Goal: Information Seeking & Learning: Find specific fact

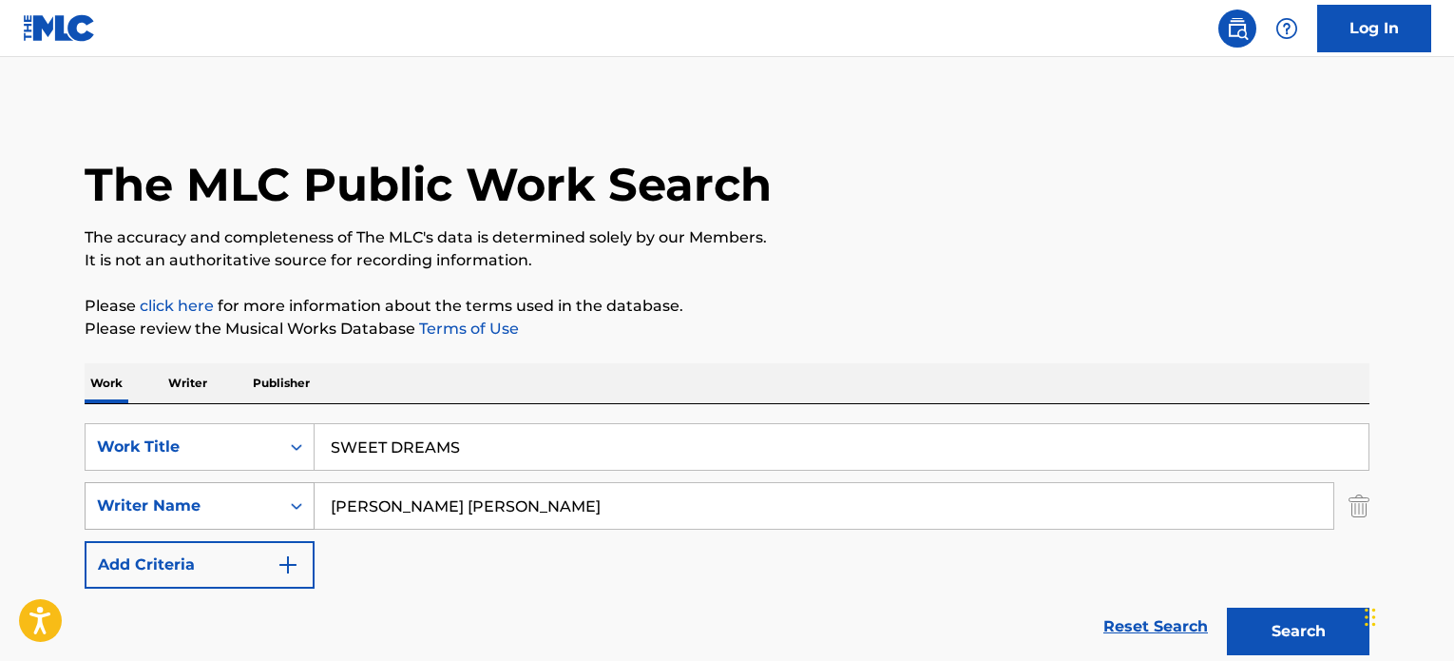
type input "SWEET DREAMS"
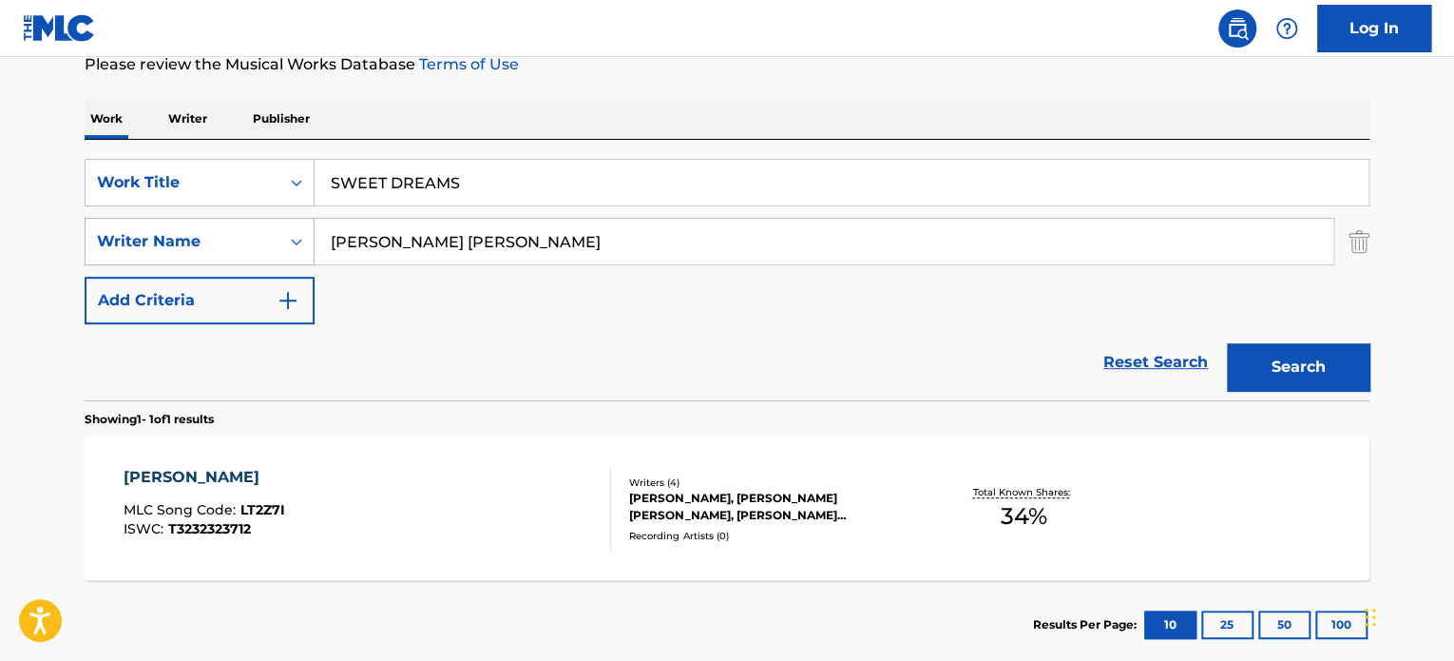
drag, startPoint x: 551, startPoint y: 218, endPoint x: 205, endPoint y: 249, distance: 347.4
click at [205, 249] on div "SearchWithCriteriaeee9831f-463b-4dba-b7b9-df211a28d8f1 Writer Name [PERSON_NAME…" at bounding box center [727, 242] width 1285 height 48
paste input "[PERSON_NAME]"
type input "[PERSON_NAME]"
click at [1227, 343] on button "Search" at bounding box center [1298, 367] width 143 height 48
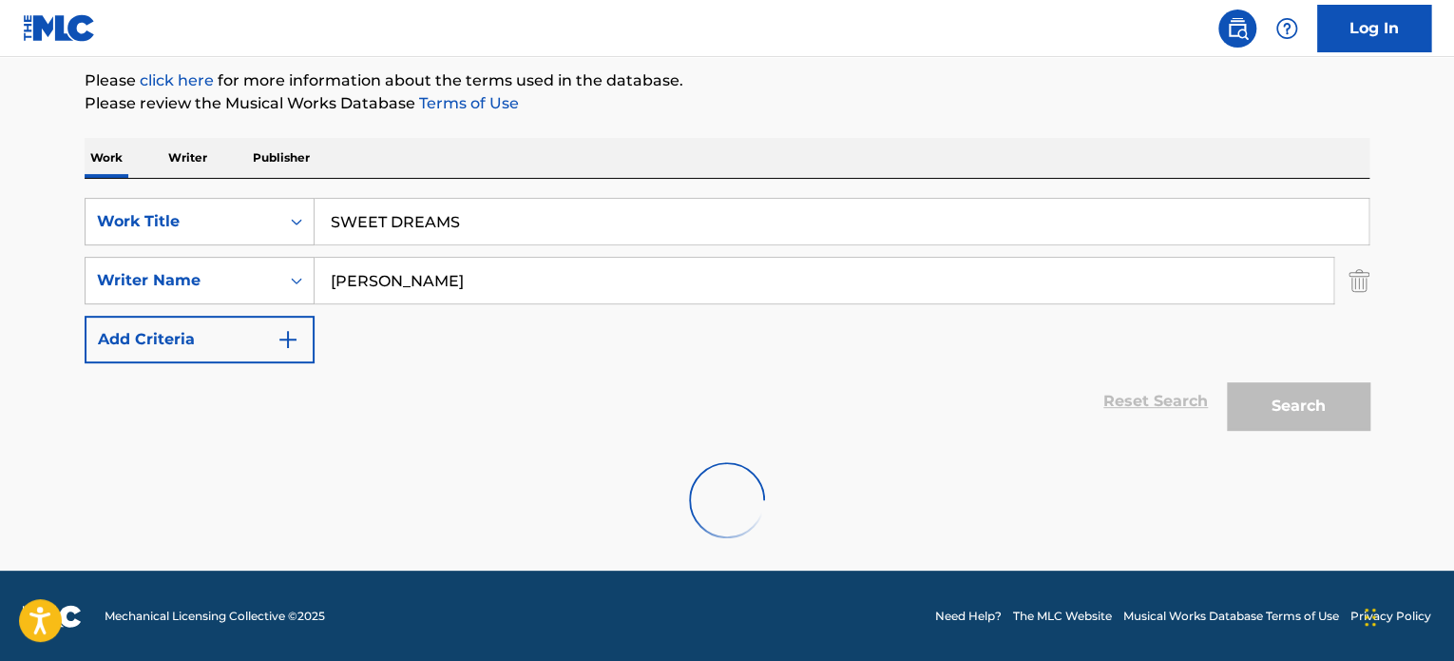
scroll to position [264, 0]
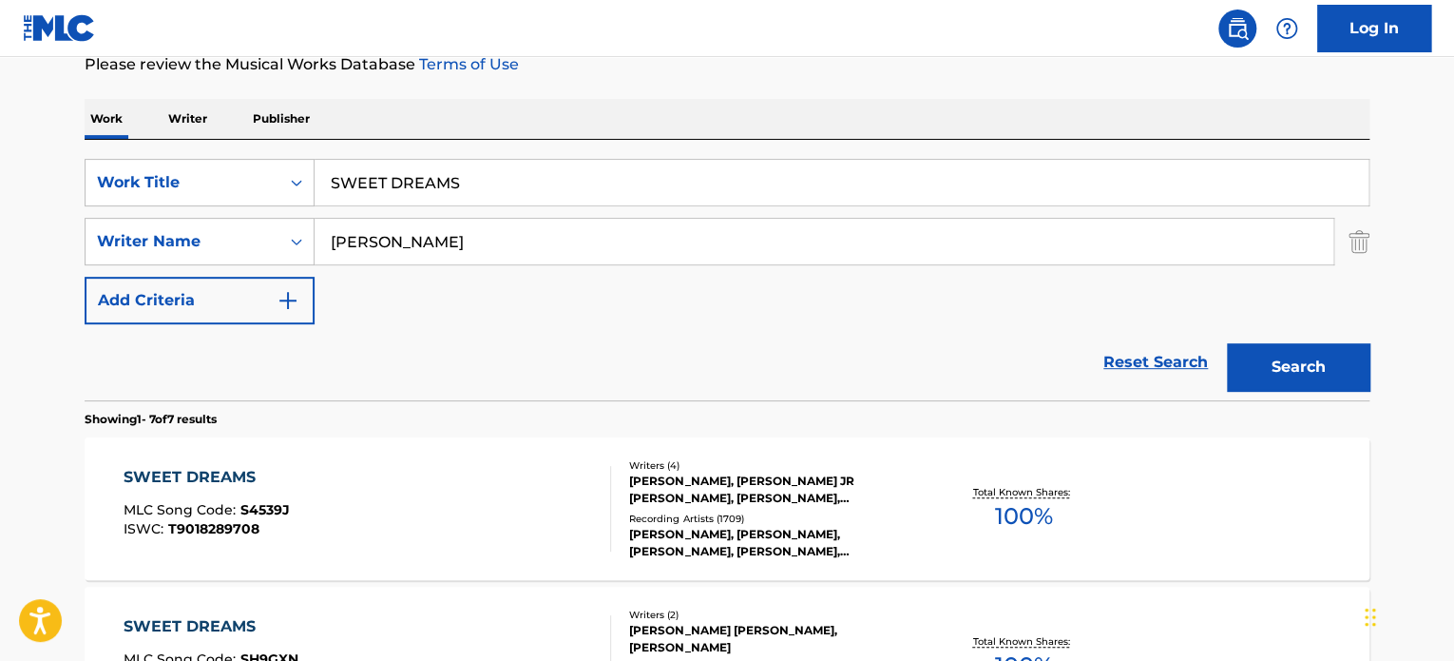
click at [648, 481] on div "[PERSON_NAME], [PERSON_NAME] JR [PERSON_NAME], [PERSON_NAME], [PERSON_NAME] [PE…" at bounding box center [772, 489] width 287 height 34
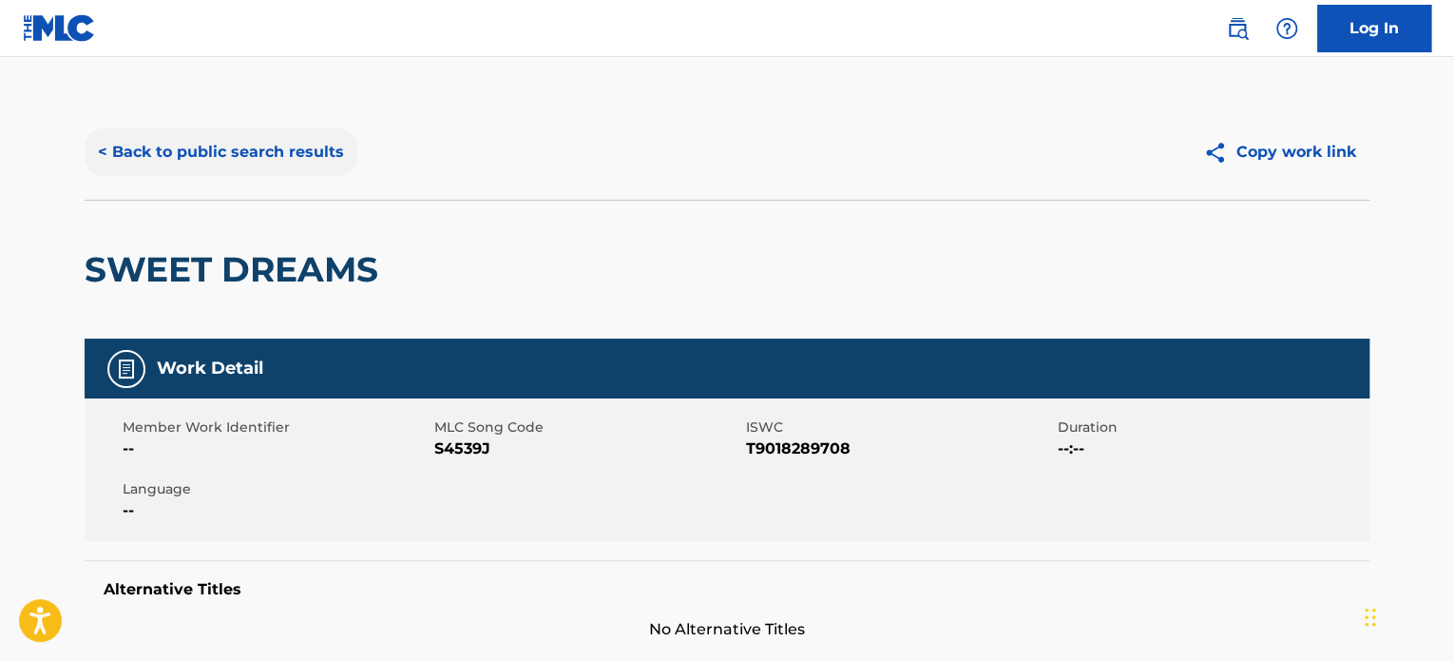
click at [232, 168] on button "< Back to public search results" at bounding box center [221, 152] width 273 height 48
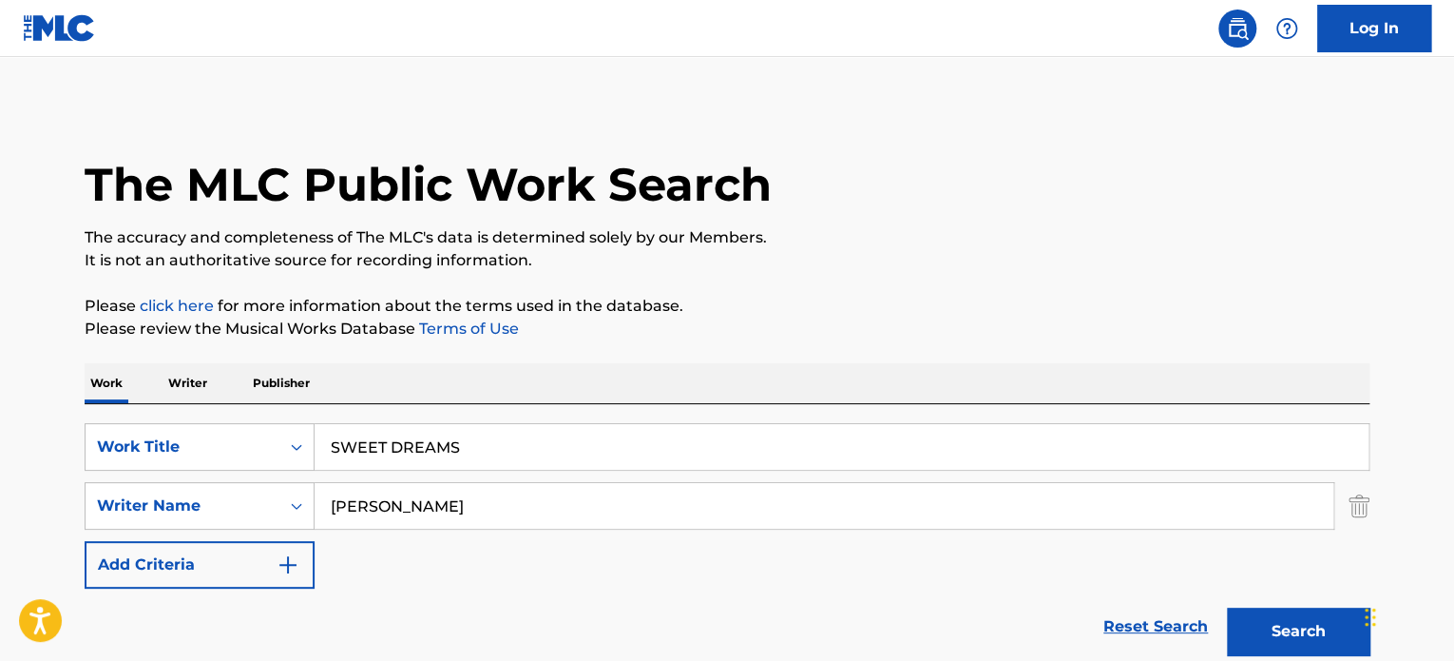
scroll to position [264, 0]
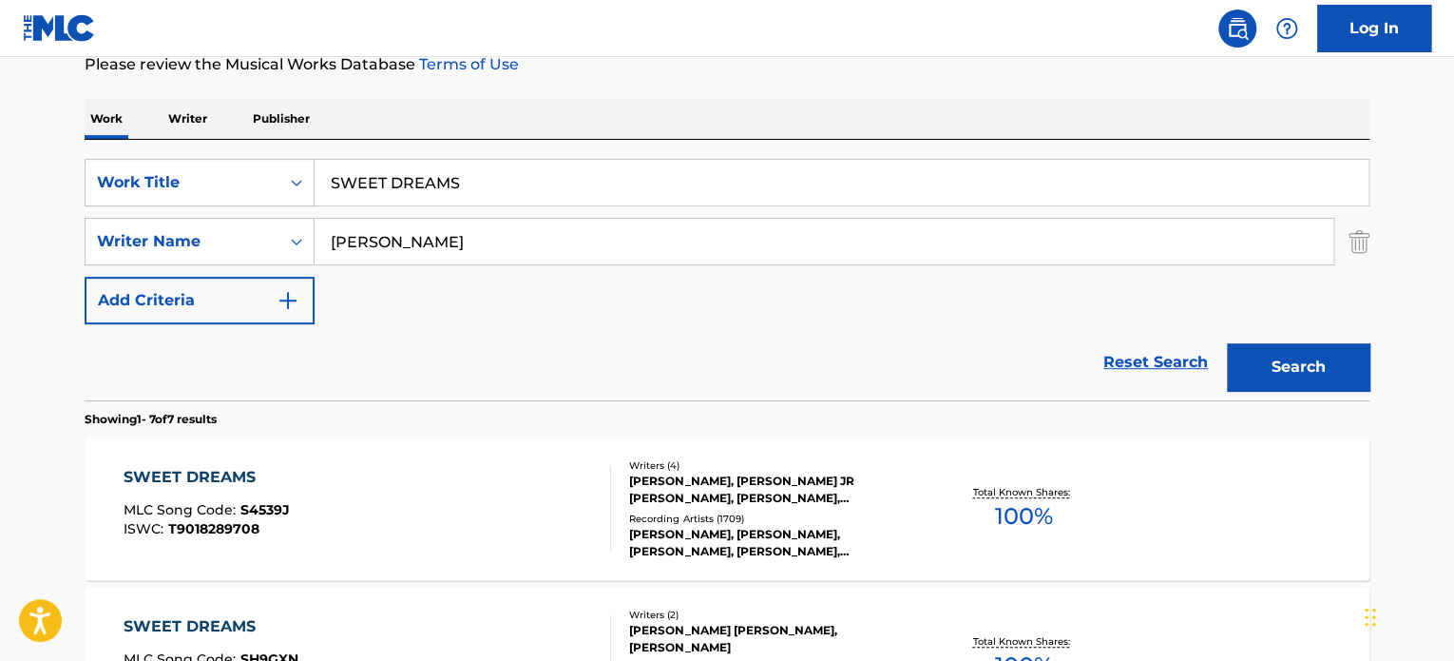
drag, startPoint x: 641, startPoint y: 174, endPoint x: 0, endPoint y: 207, distance: 641.5
paste input "I'VE GOT YOU UNDER MY SKIN"
type input "I'VE GOT YOU UNDER MY SKIN"
drag, startPoint x: 592, startPoint y: 251, endPoint x: 0, endPoint y: 292, distance: 593.6
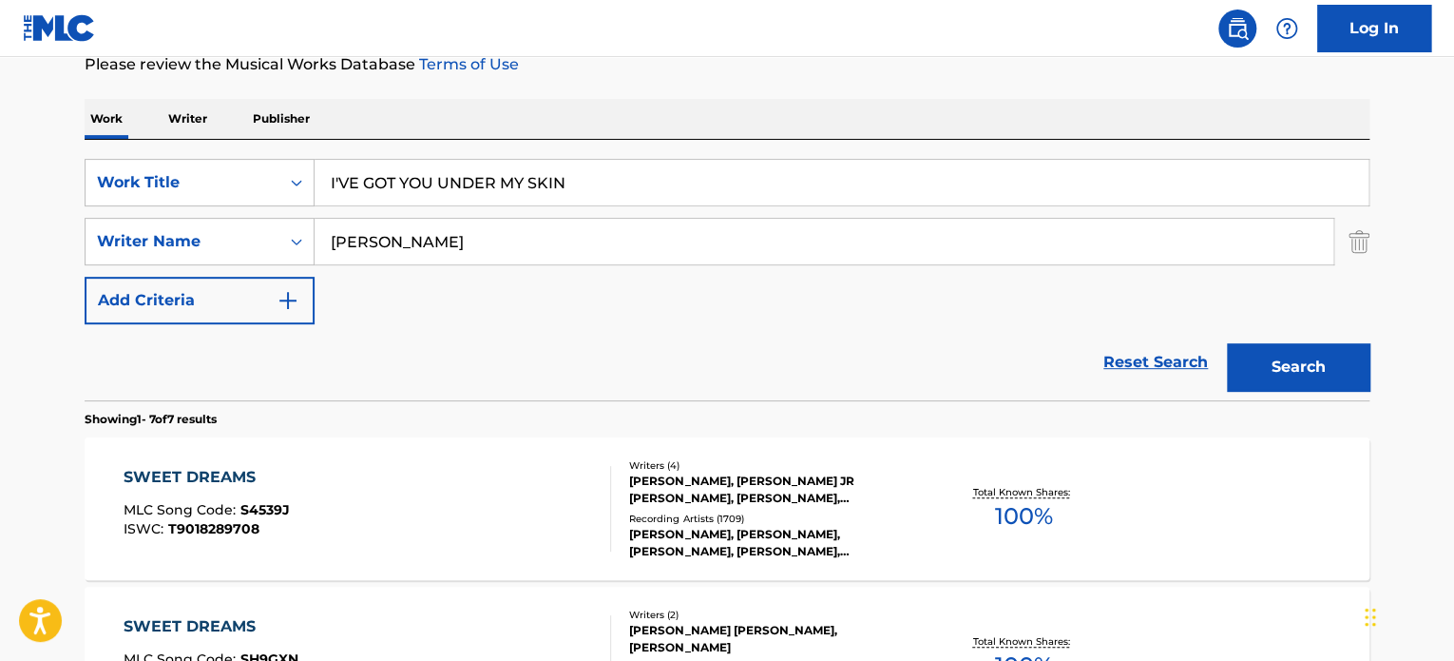
paste input "[PERSON_NAME]"
type input "[PERSON_NAME]"
click at [1227, 343] on button "Search" at bounding box center [1298, 367] width 143 height 48
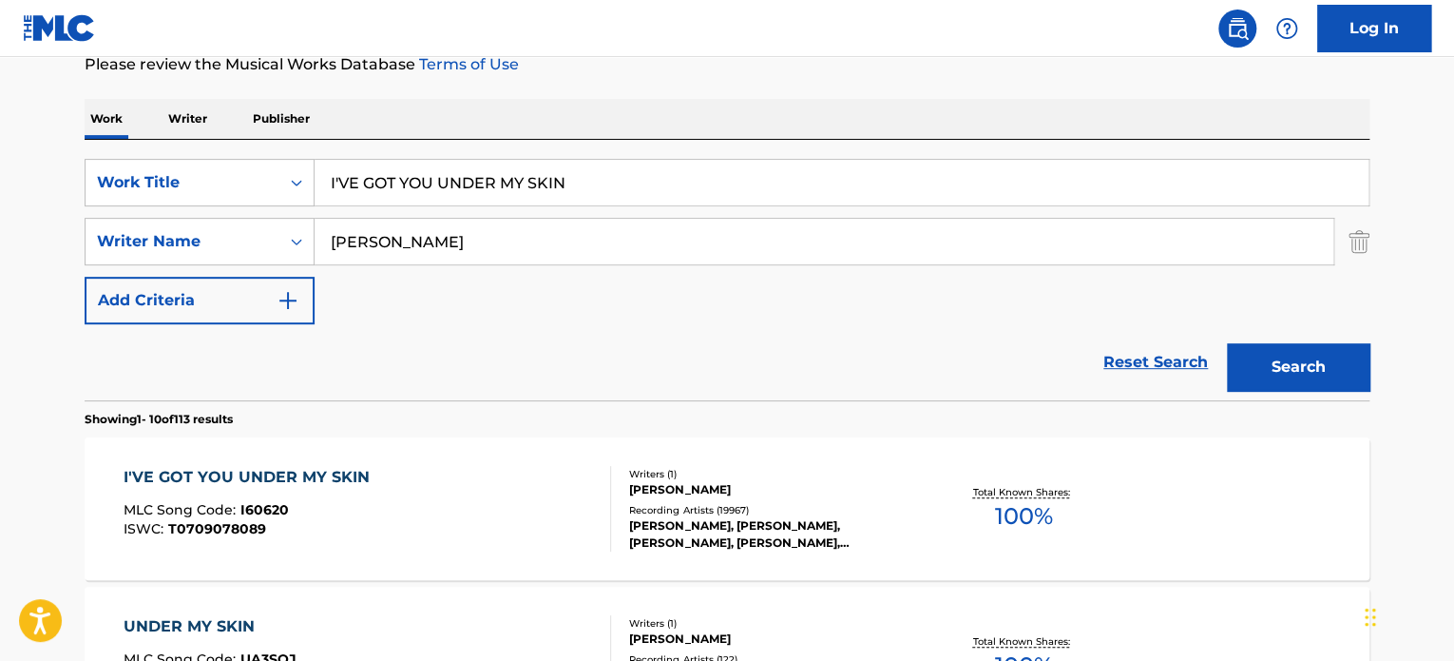
click at [632, 454] on div "I'VE GOT YOU UNDER MY SKIN MLC Song Code : I60620 ISWC : T0709078089 Writers ( …" at bounding box center [727, 508] width 1285 height 143
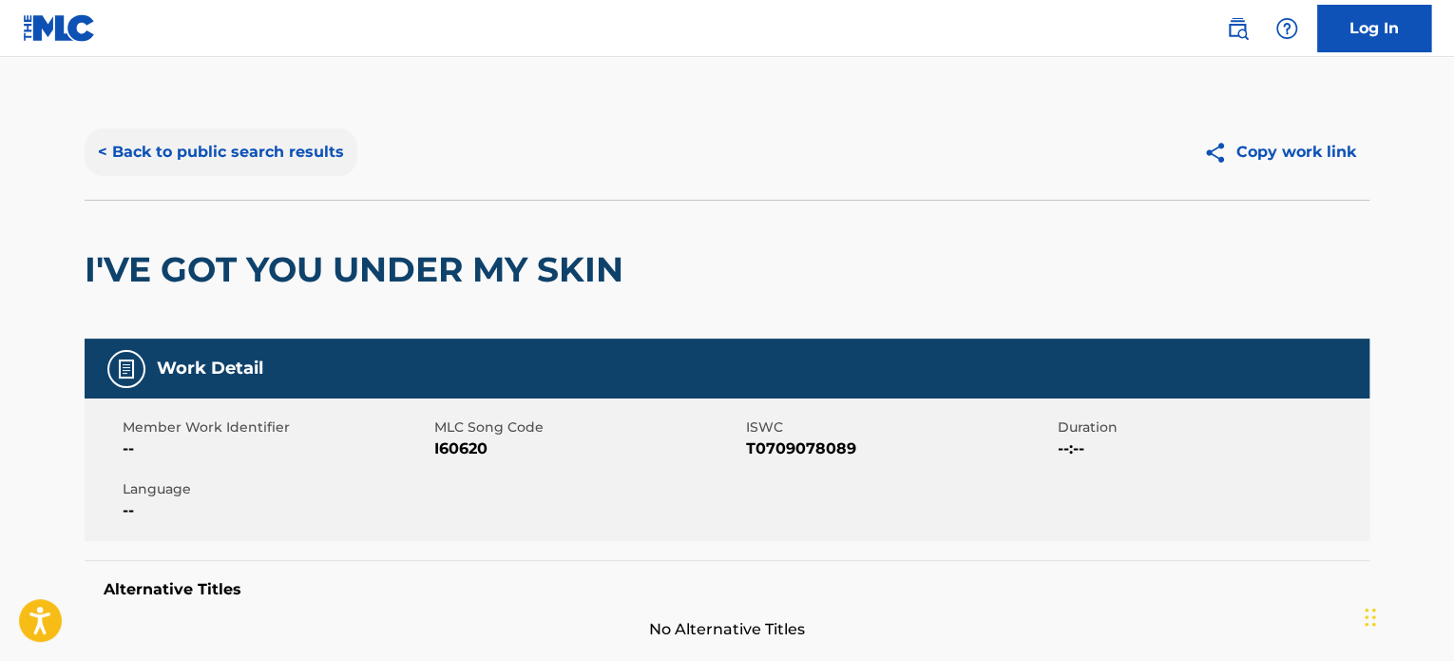
click at [312, 162] on button "< Back to public search results" at bounding box center [221, 152] width 273 height 48
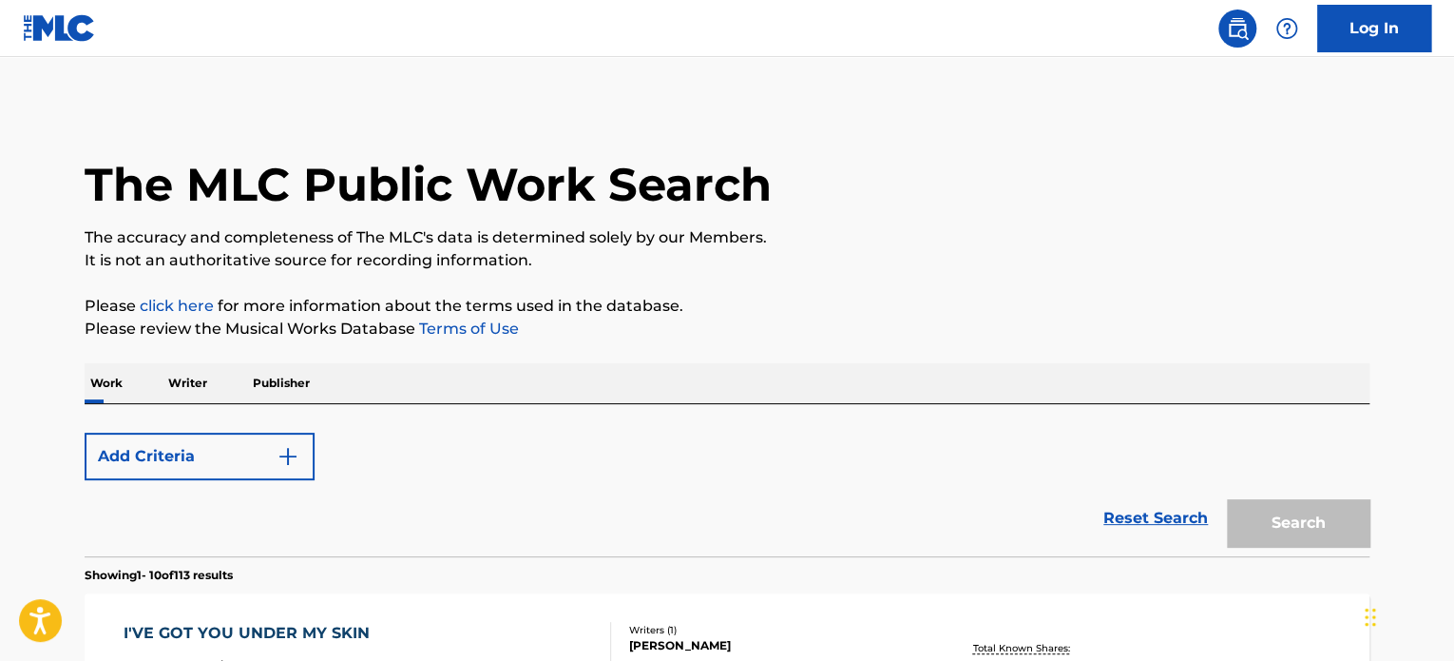
scroll to position [264, 0]
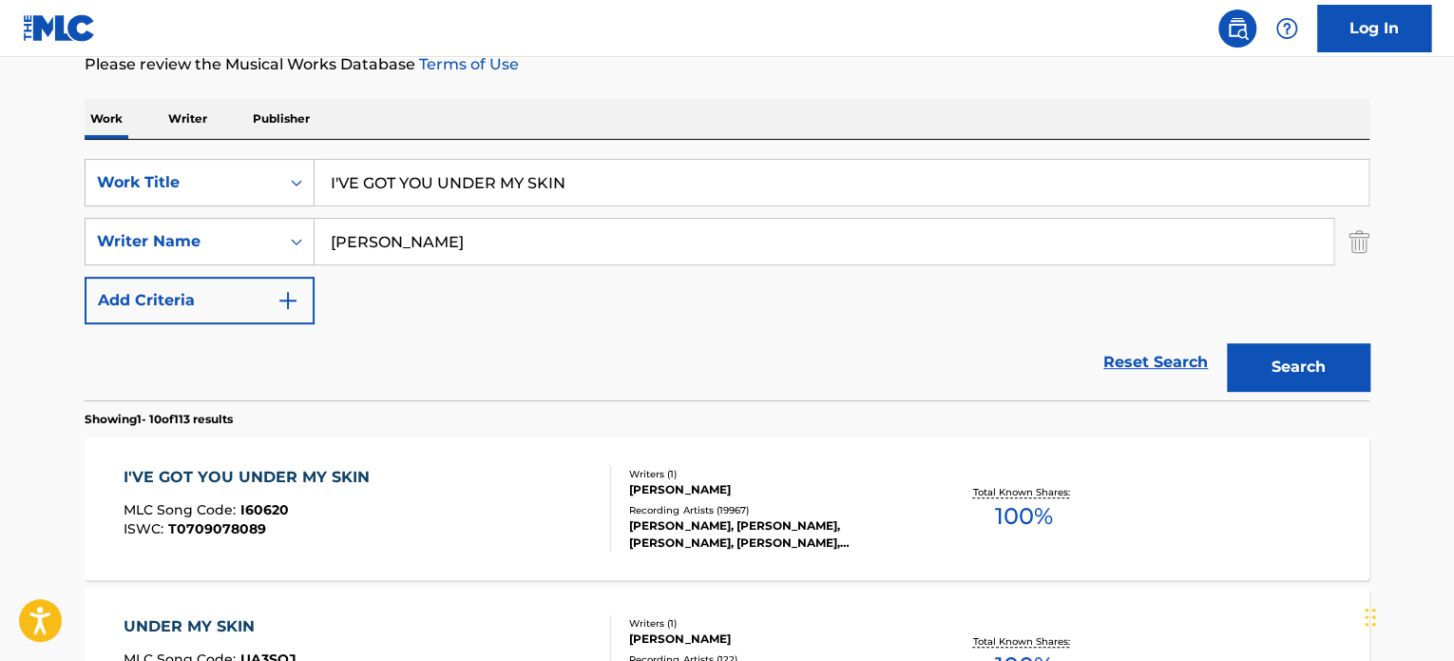
drag, startPoint x: 654, startPoint y: 187, endPoint x: 0, endPoint y: 230, distance: 655.4
click at [124, 215] on div "SearchWithCriteria9e0b373b-aab5-4f72-8c14-e9bd1ec55dec Work Title I'VE GOT YOU …" at bounding box center [727, 241] width 1285 height 165
paste input "MY LOVE TO KEEP ME WARM"
type input "I'VE GOT MY LOVE TO KEEP ME WARM"
drag, startPoint x: 531, startPoint y: 242, endPoint x: 0, endPoint y: 254, distance: 531.5
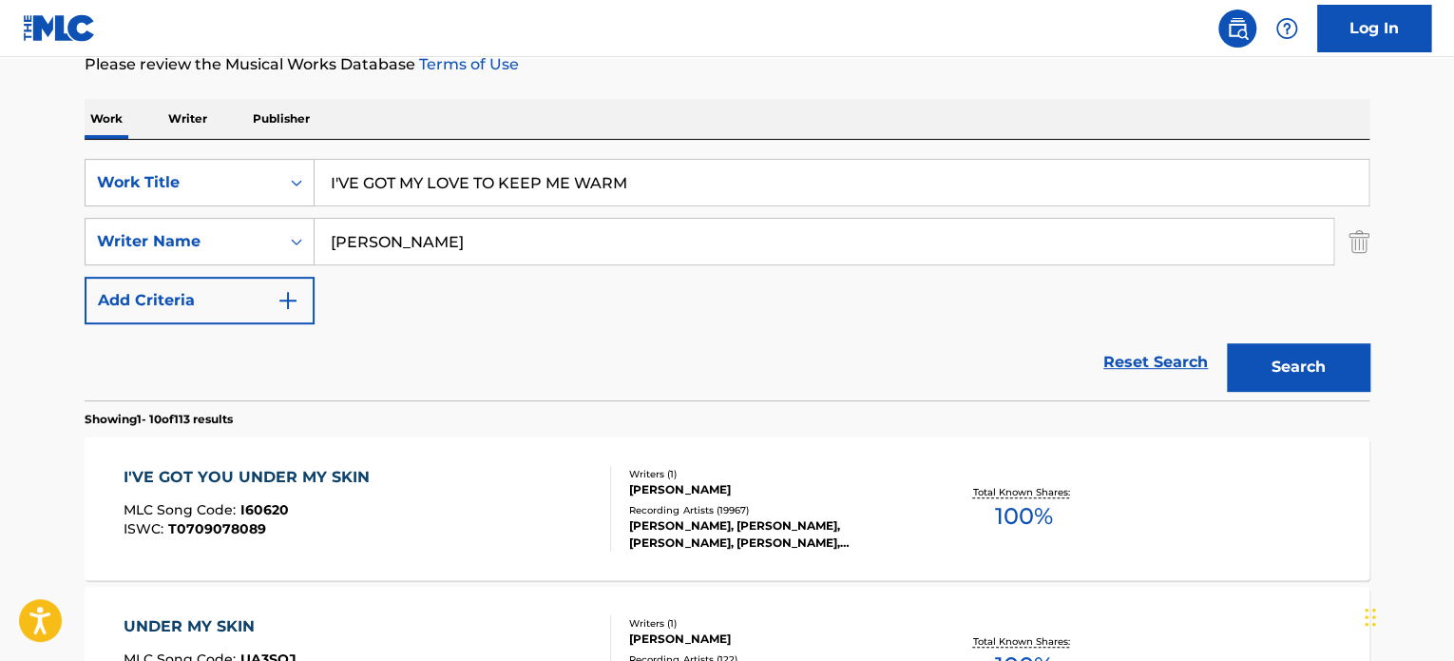
paste input "[PERSON_NAME]"
type input "[PERSON_NAME]"
click at [1227, 343] on button "Search" at bounding box center [1298, 367] width 143 height 48
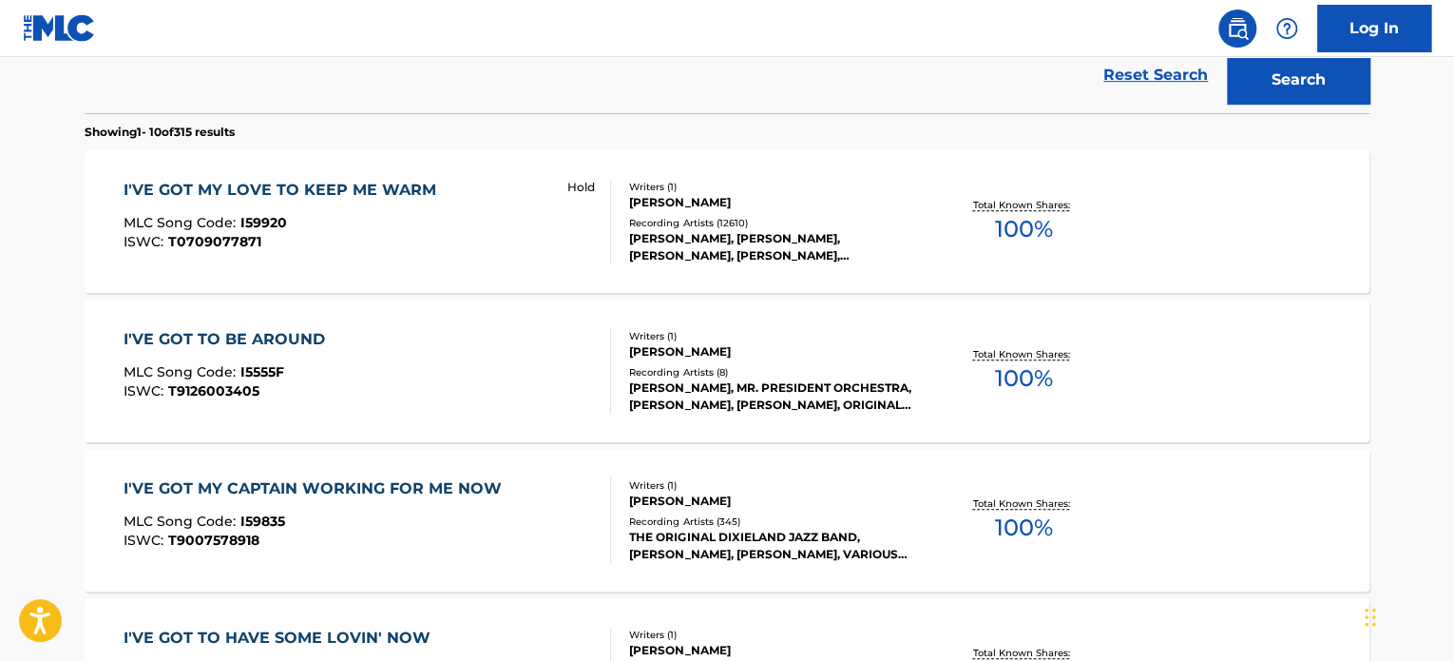
scroll to position [422, 0]
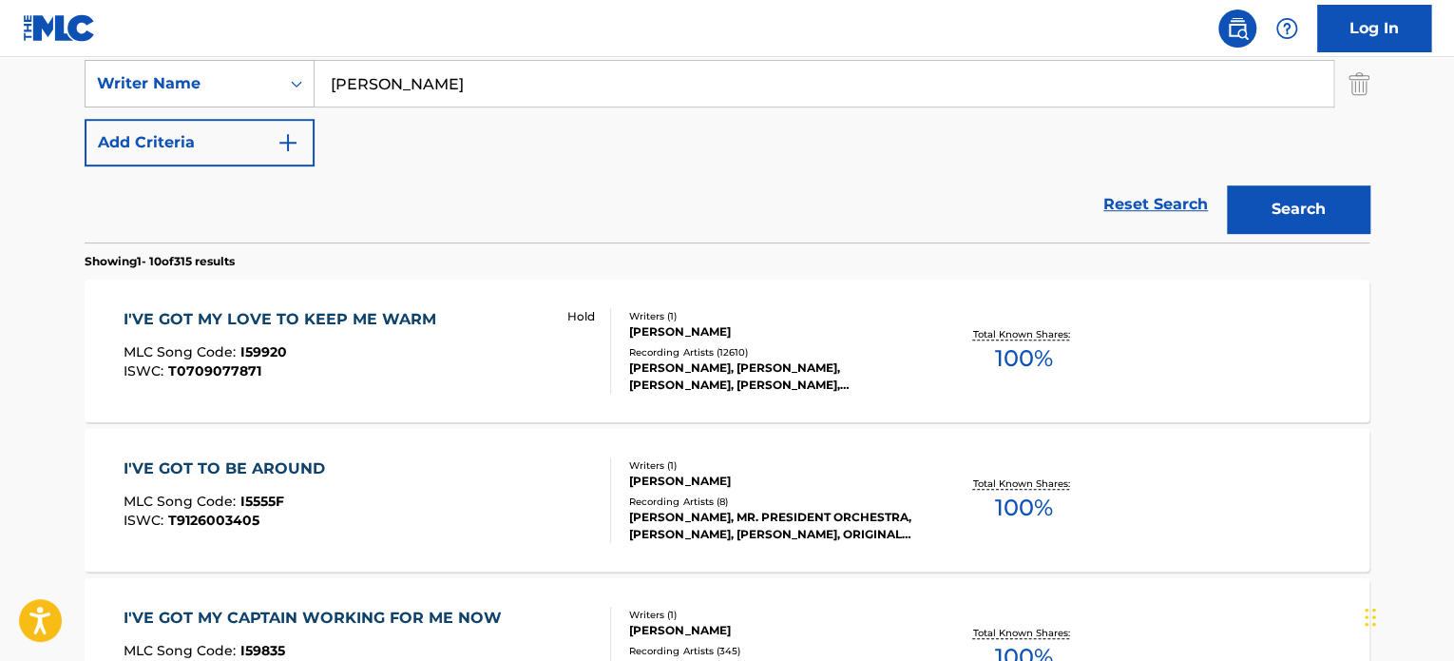
click at [629, 261] on section "Showing 1 - 10 of 315 results" at bounding box center [727, 256] width 1285 height 28
click at [635, 302] on div "I'VE GOT MY LOVE TO KEEP ME WARM MLC Song Code : I59920 ISWC : T0709077871 Hold…" at bounding box center [727, 350] width 1285 height 143
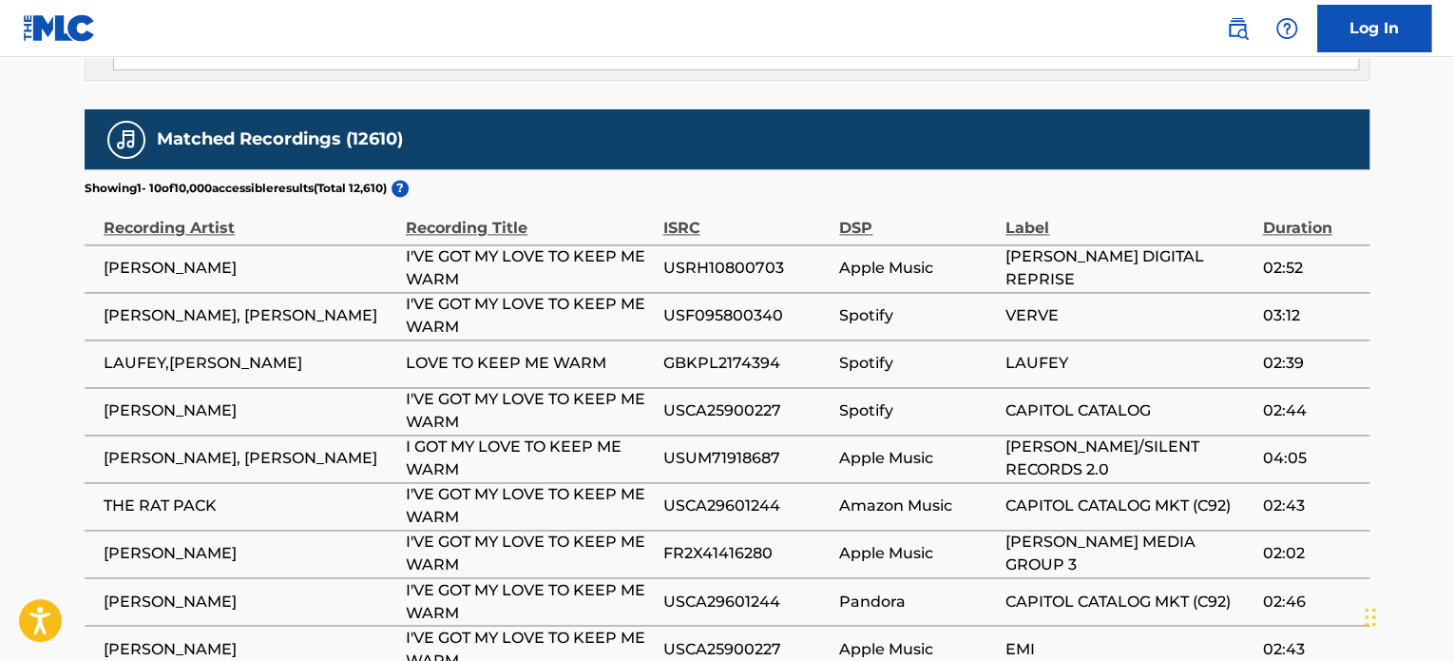
scroll to position [1113, 0]
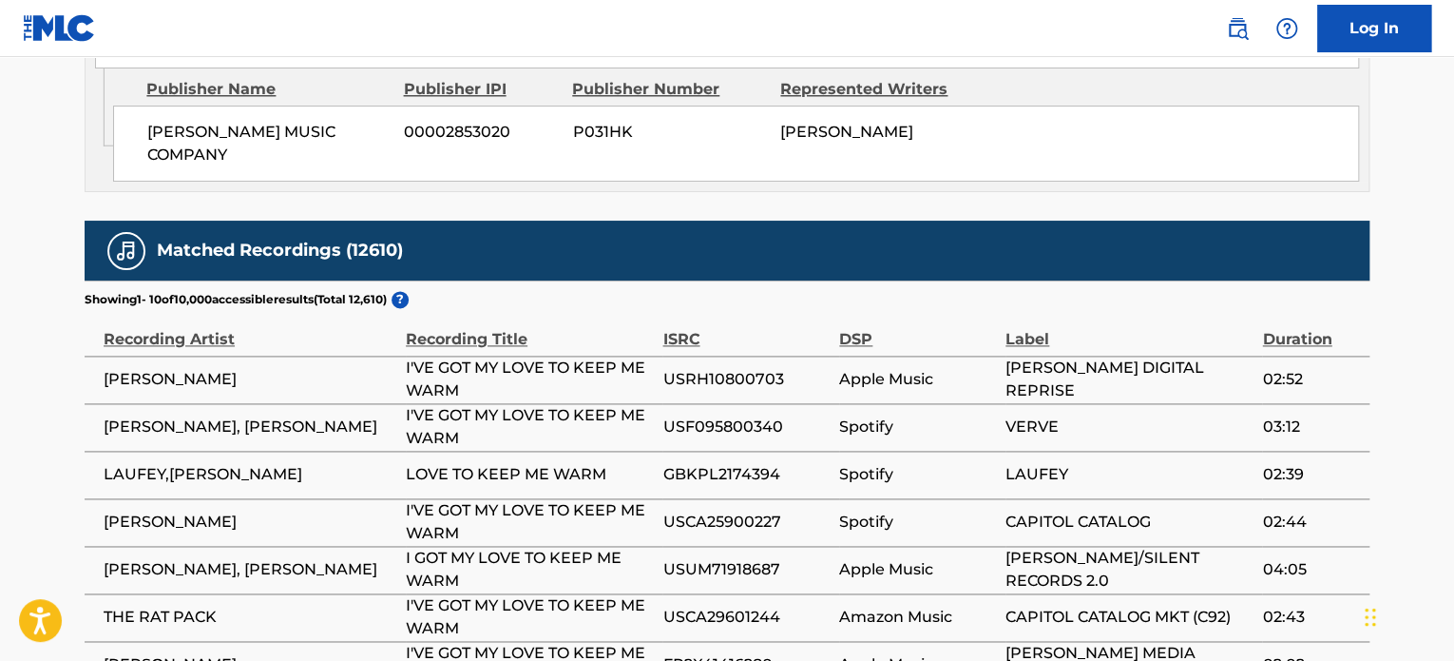
click at [721, 368] on span "USRH10800703" at bounding box center [746, 379] width 167 height 23
copy span "USRH10800703"
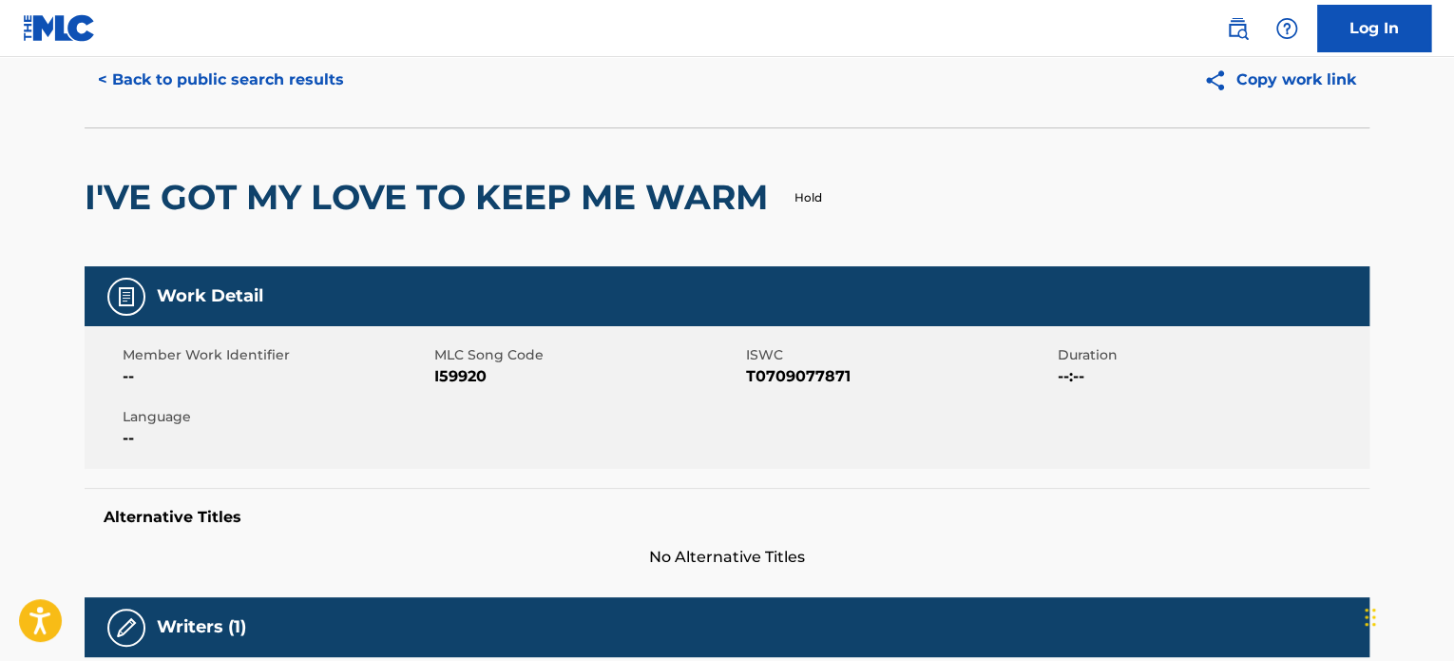
scroll to position [0, 0]
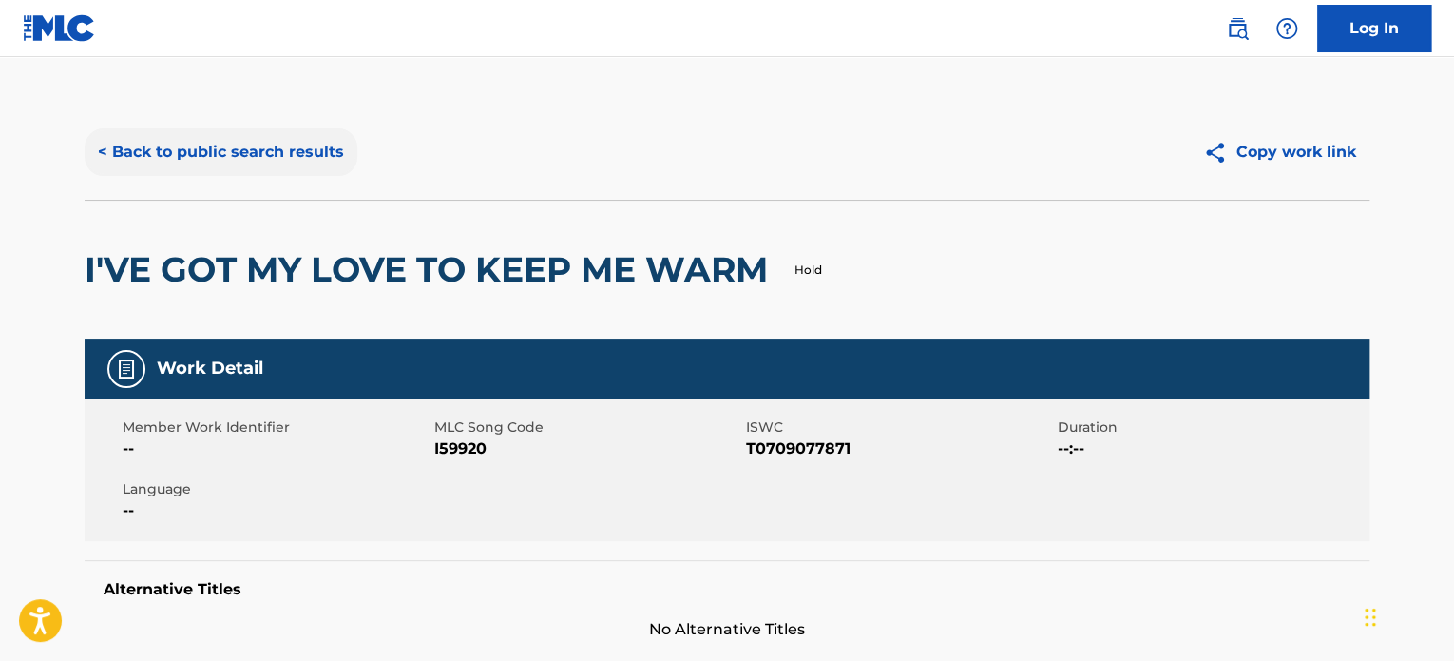
click at [236, 161] on button "< Back to public search results" at bounding box center [221, 152] width 273 height 48
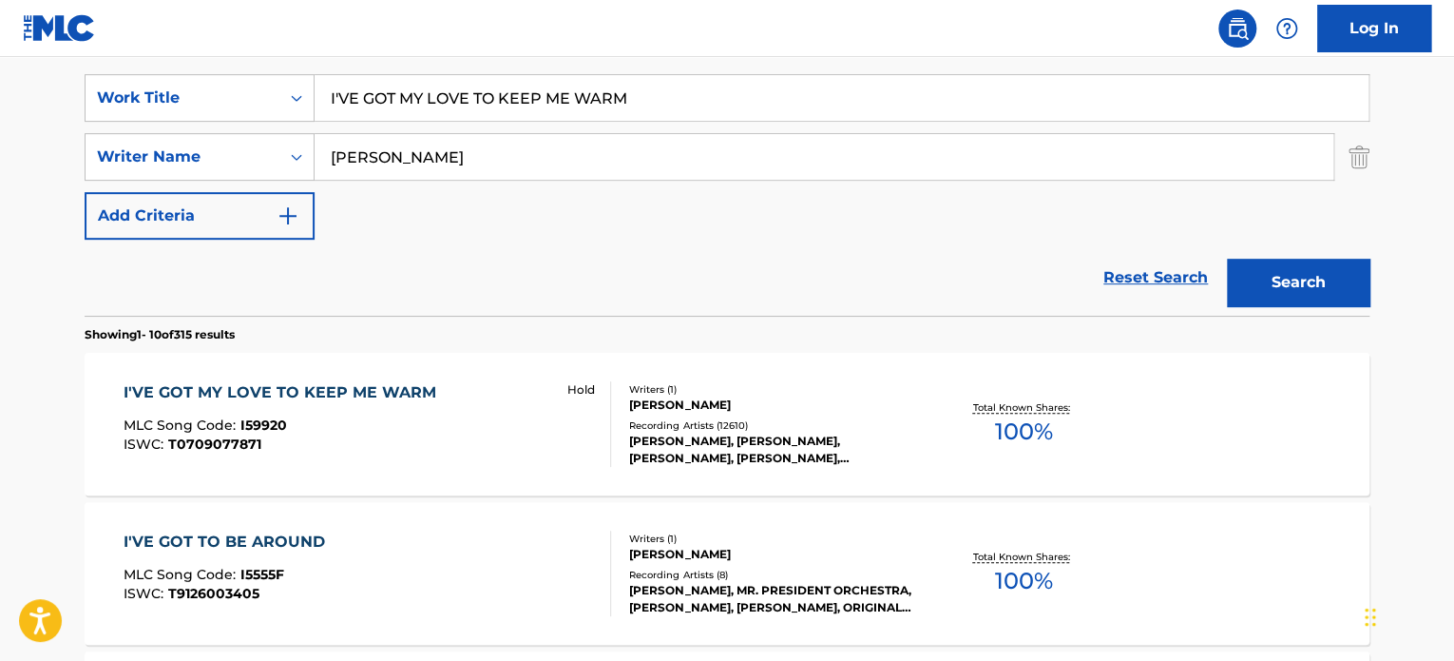
scroll to position [264, 0]
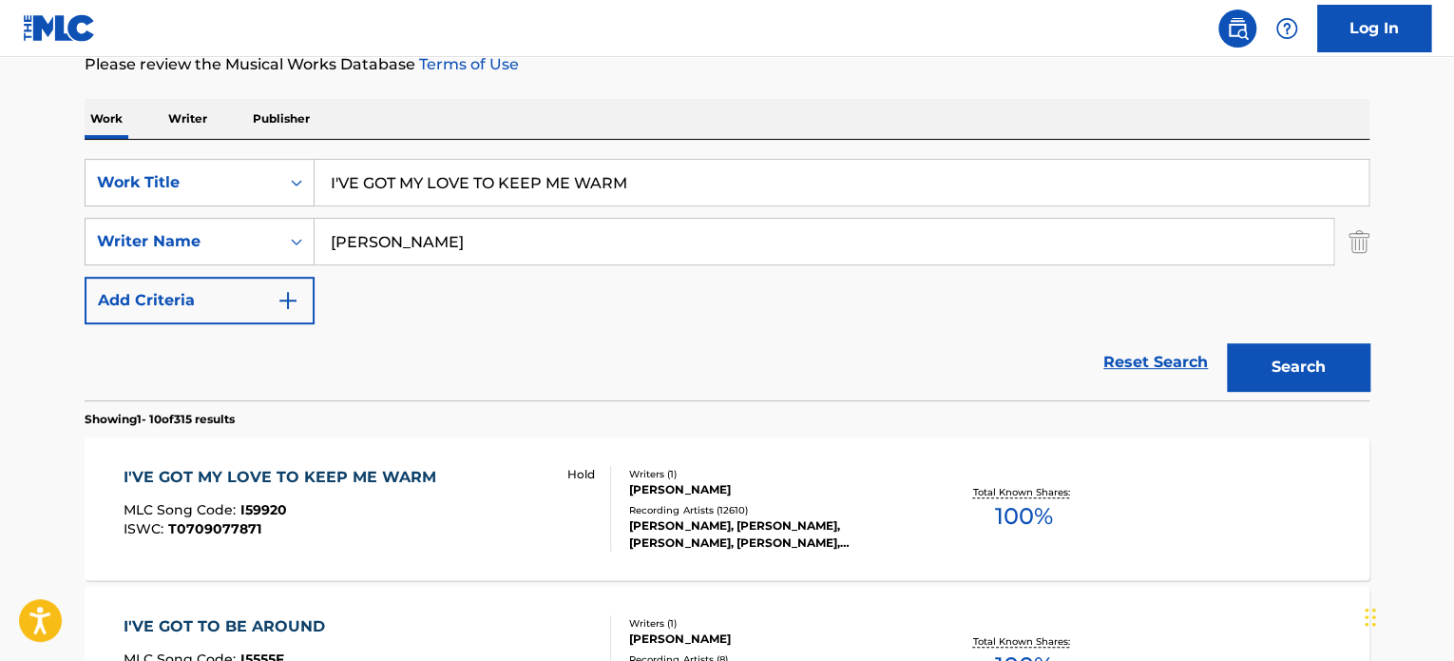
drag, startPoint x: 678, startPoint y: 179, endPoint x: 0, endPoint y: 227, distance: 679.5
click at [136, 220] on div "SearchWithCriteria9e0b373b-aab5-4f72-8c14-e9bd1ec55dec Work Title I'VE GOT MY L…" at bounding box center [727, 241] width 1285 height 165
paste input "YOU UNDER MY SKIN"
type input "I'VE GOT YOU UNDER MY SKIN"
drag, startPoint x: 433, startPoint y: 242, endPoint x: 0, endPoint y: 274, distance: 433.6
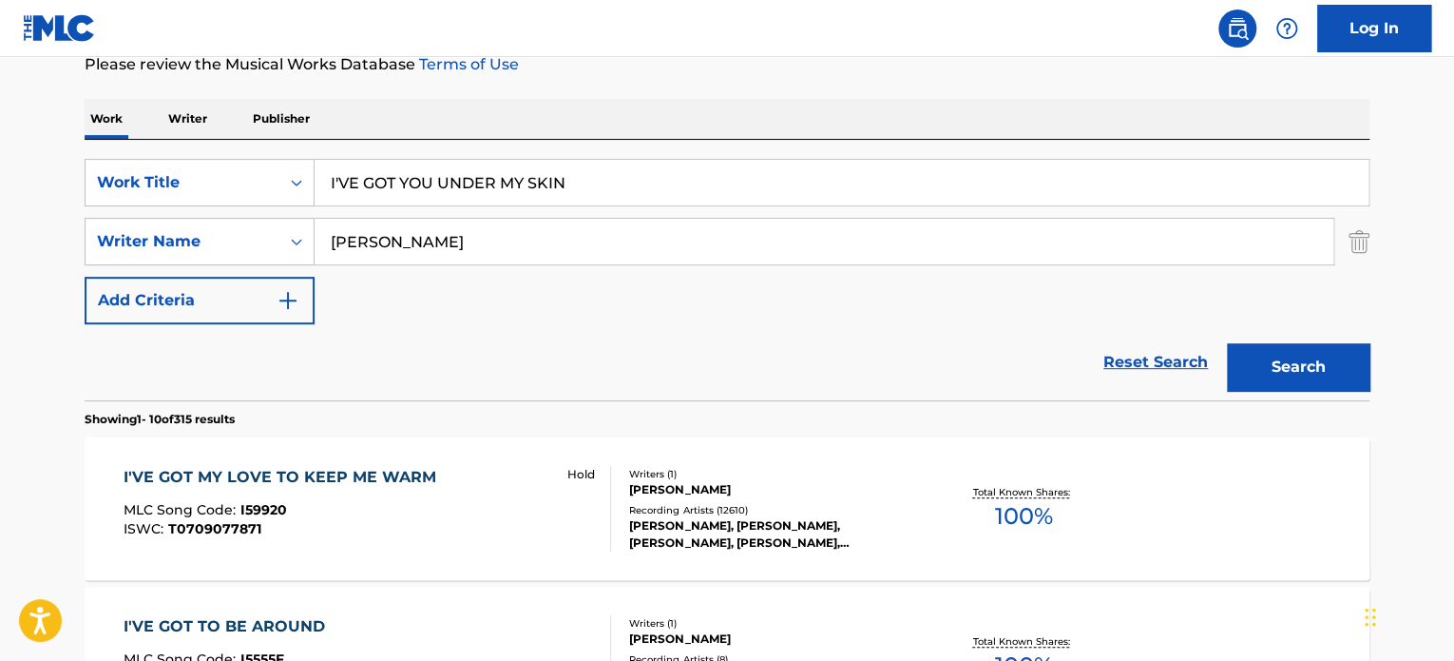
paste input "Ferguso"
type input "[PERSON_NAME]"
click at [1227, 343] on button "Search" at bounding box center [1298, 367] width 143 height 48
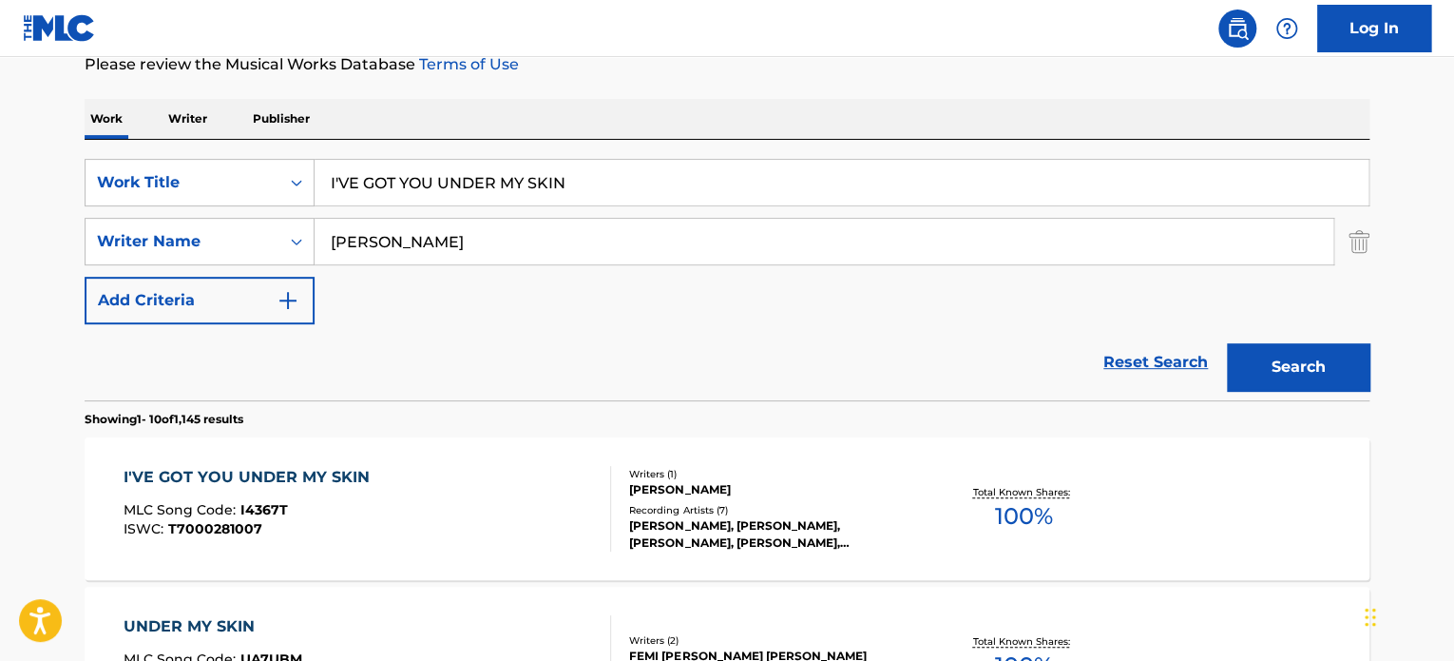
scroll to position [422, 0]
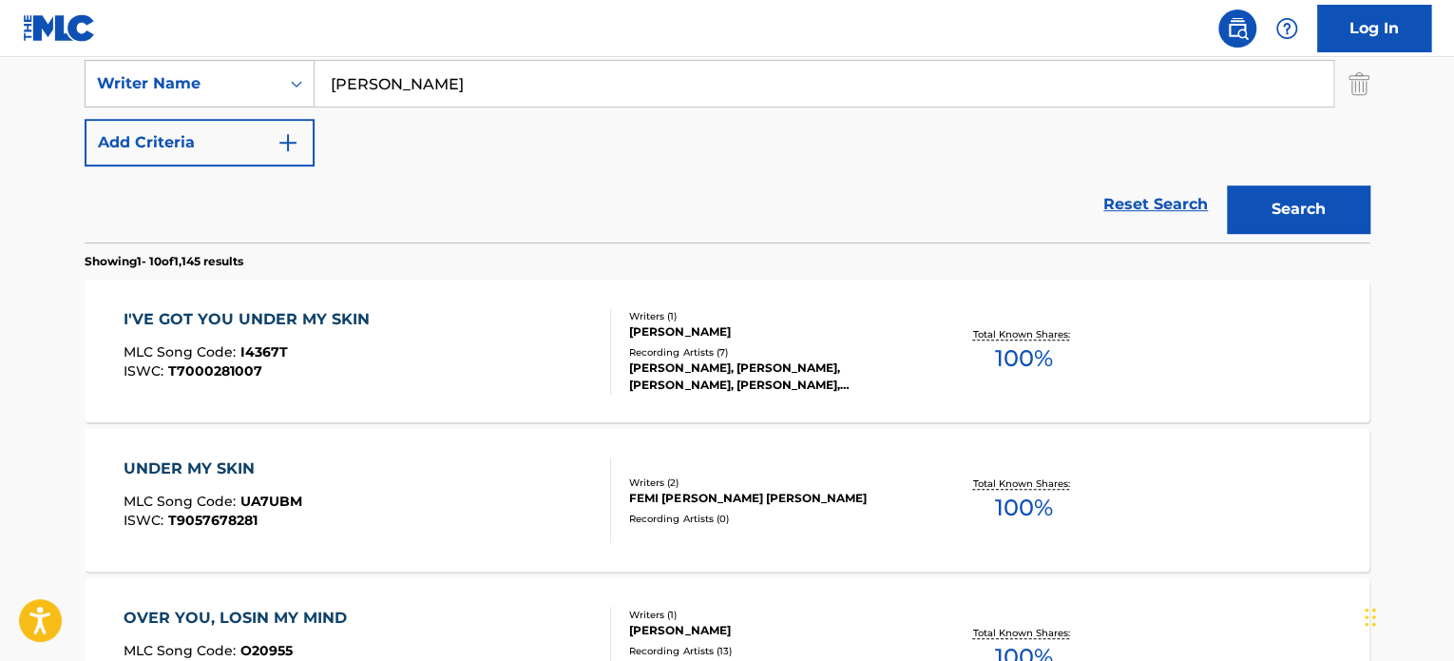
click at [677, 311] on div "Writers ( 1 )" at bounding box center [772, 316] width 287 height 14
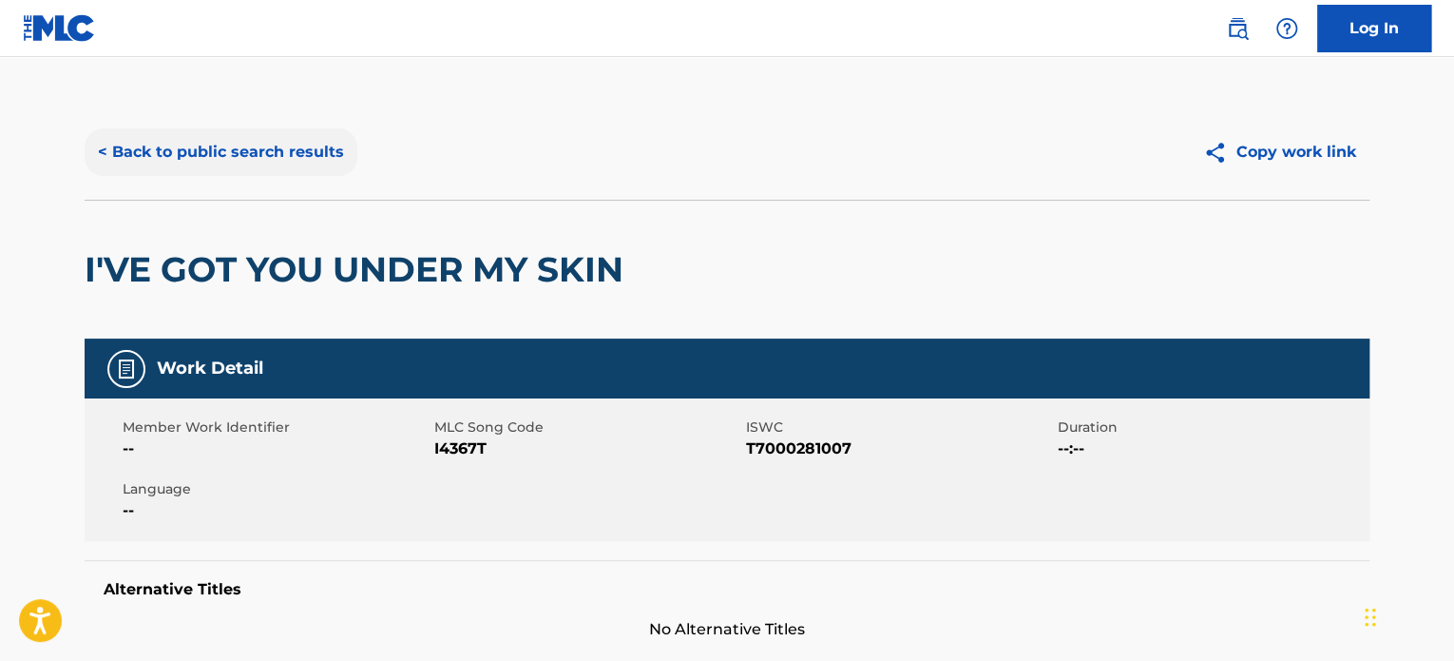
click at [240, 146] on button "< Back to public search results" at bounding box center [221, 152] width 273 height 48
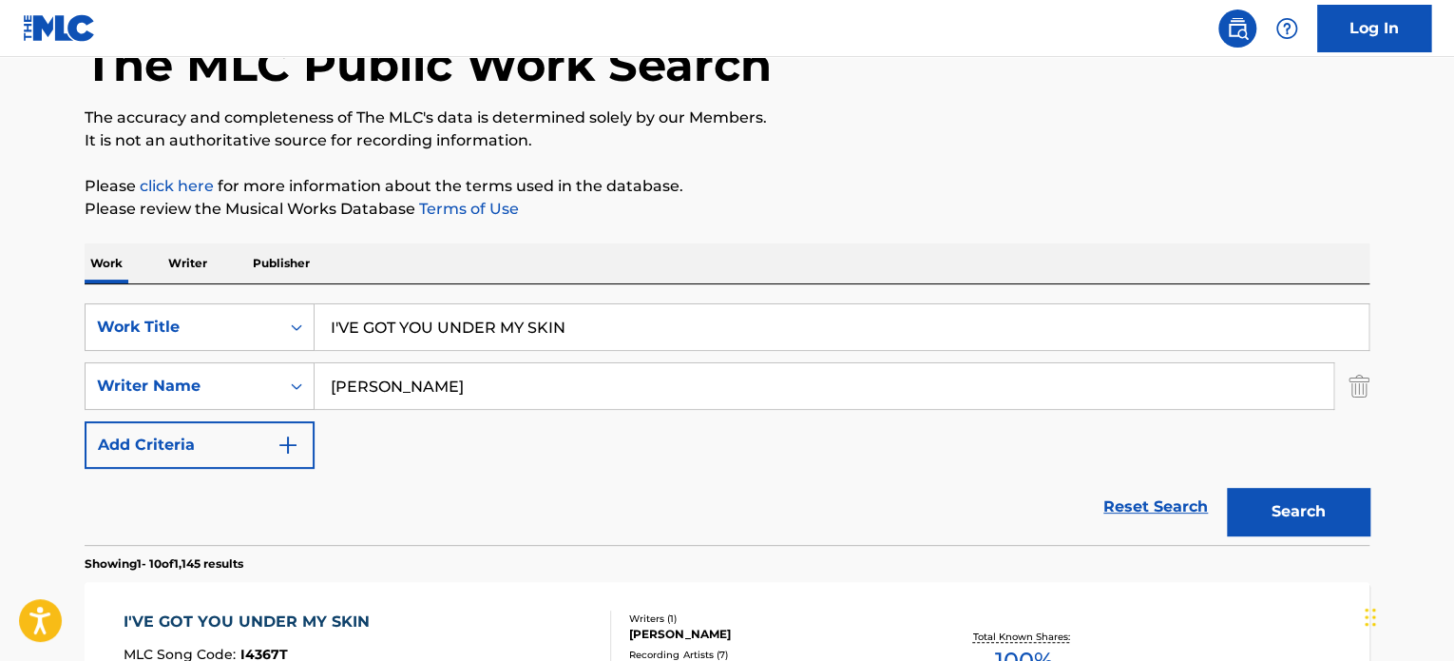
scroll to position [106, 0]
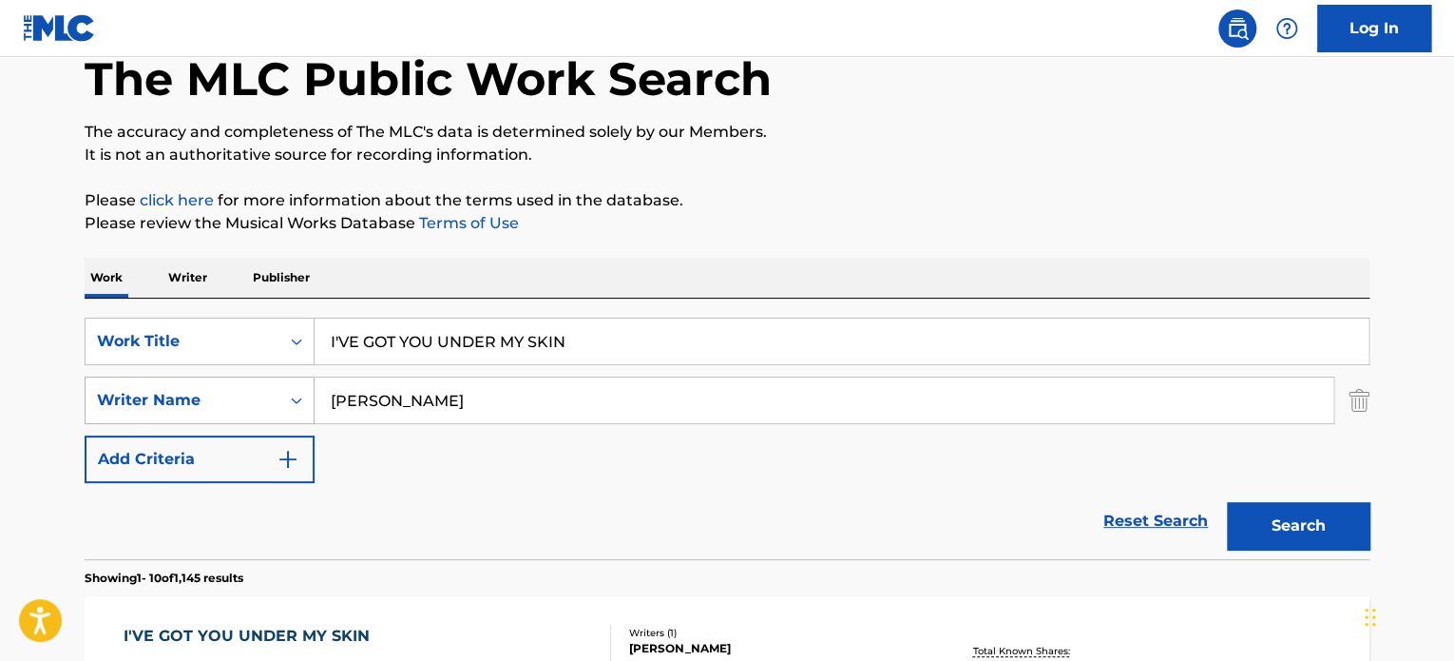
drag, startPoint x: 646, startPoint y: 342, endPoint x: 94, endPoint y: 383, distance: 553.8
click at [100, 382] on div "SearchWithCriteria9e0b373b-aab5-4f72-8c14-e9bd1ec55dec Work Title I'VE GOT YOU …" at bounding box center [727, 399] width 1285 height 165
paste input "GHAZALA"
type input "GHAZALA"
drag, startPoint x: 491, startPoint y: 409, endPoint x: 129, endPoint y: 415, distance: 362.2
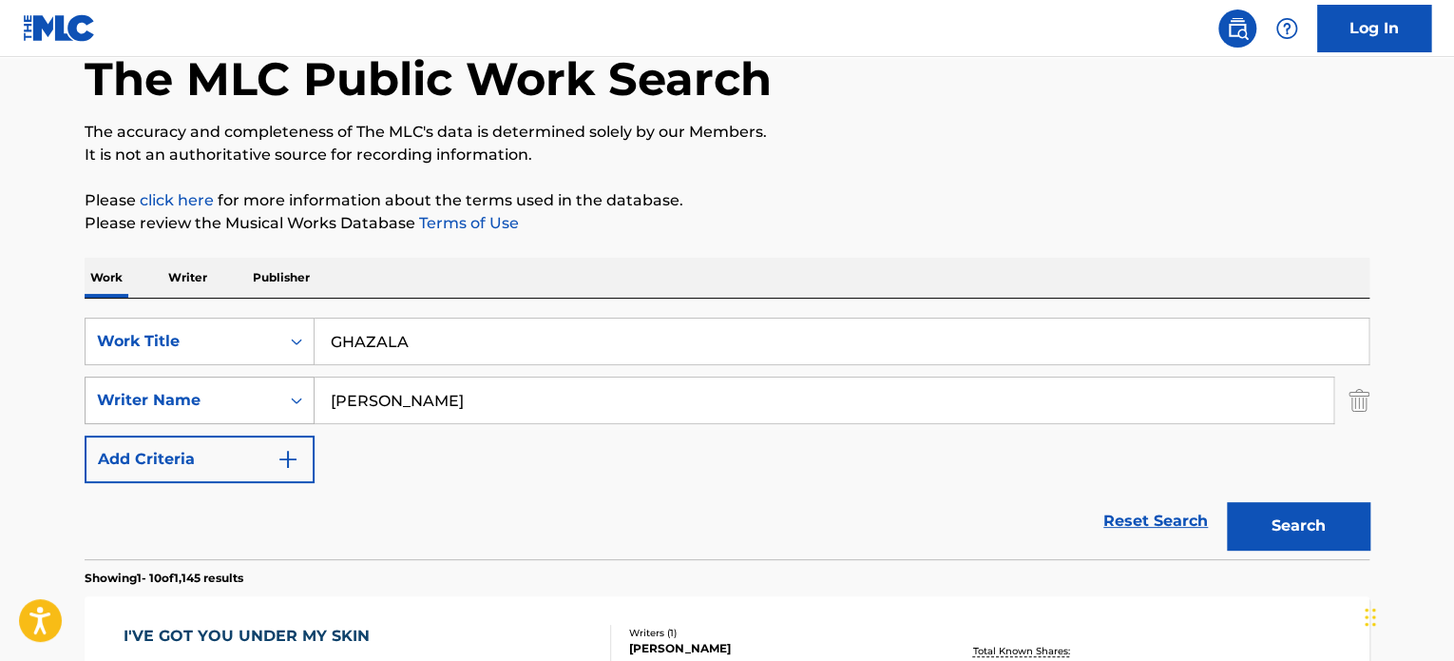
click at [124, 413] on div "SearchWithCriteriaeee9831f-463b-4dba-b7b9-df211a28d8f1 Writer Name [PERSON_NAME]" at bounding box center [727, 400] width 1285 height 48
paste input "[PERSON_NAME] [PERSON_NAME]"
type input "[PERSON_NAME] [PERSON_NAME]"
click at [1227, 502] on button "Search" at bounding box center [1298, 526] width 143 height 48
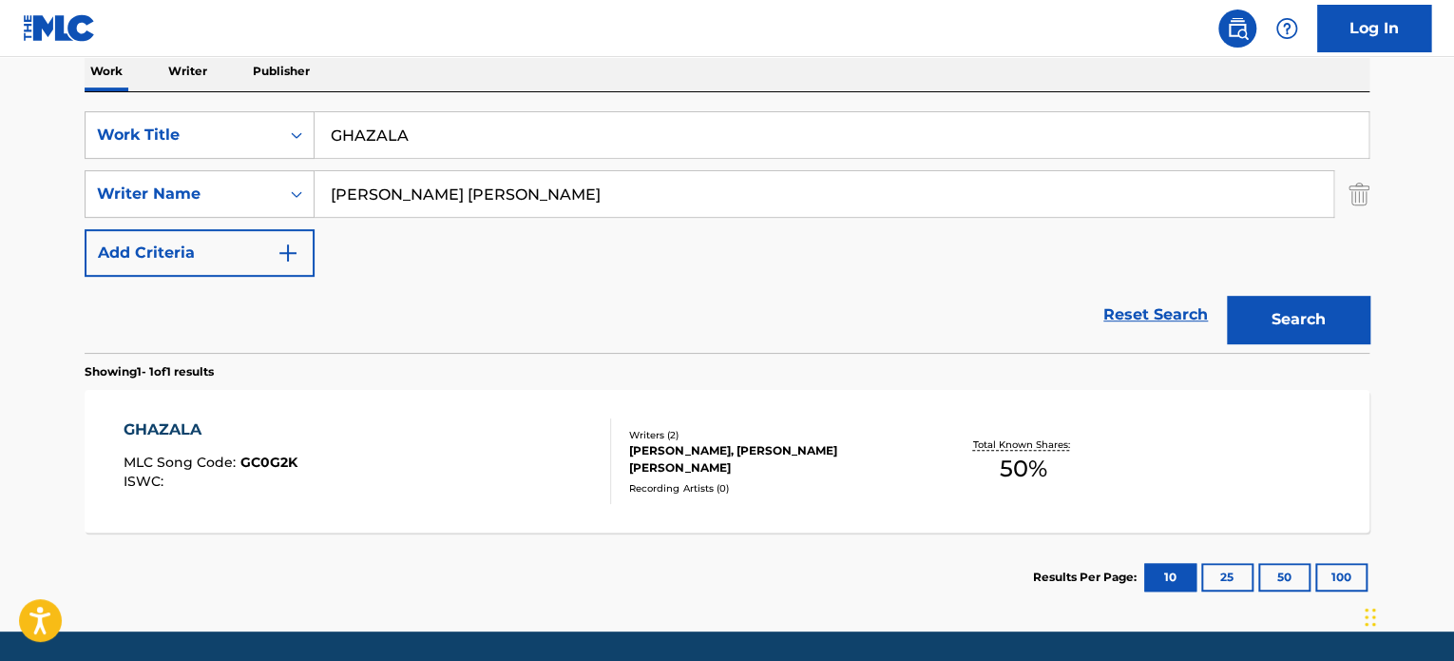
scroll to position [373, 0]
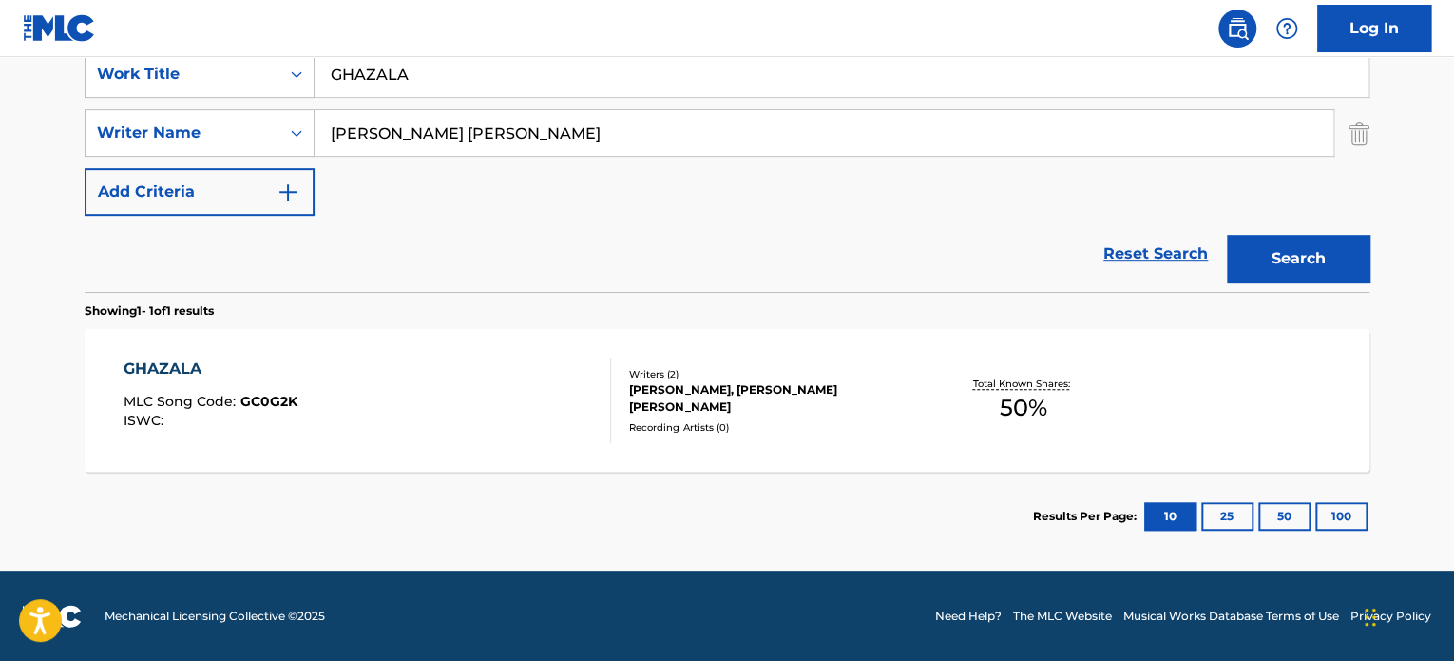
click at [567, 380] on div "GHAZALA MLC Song Code : GC0G2K ISWC :" at bounding box center [368, 400] width 489 height 86
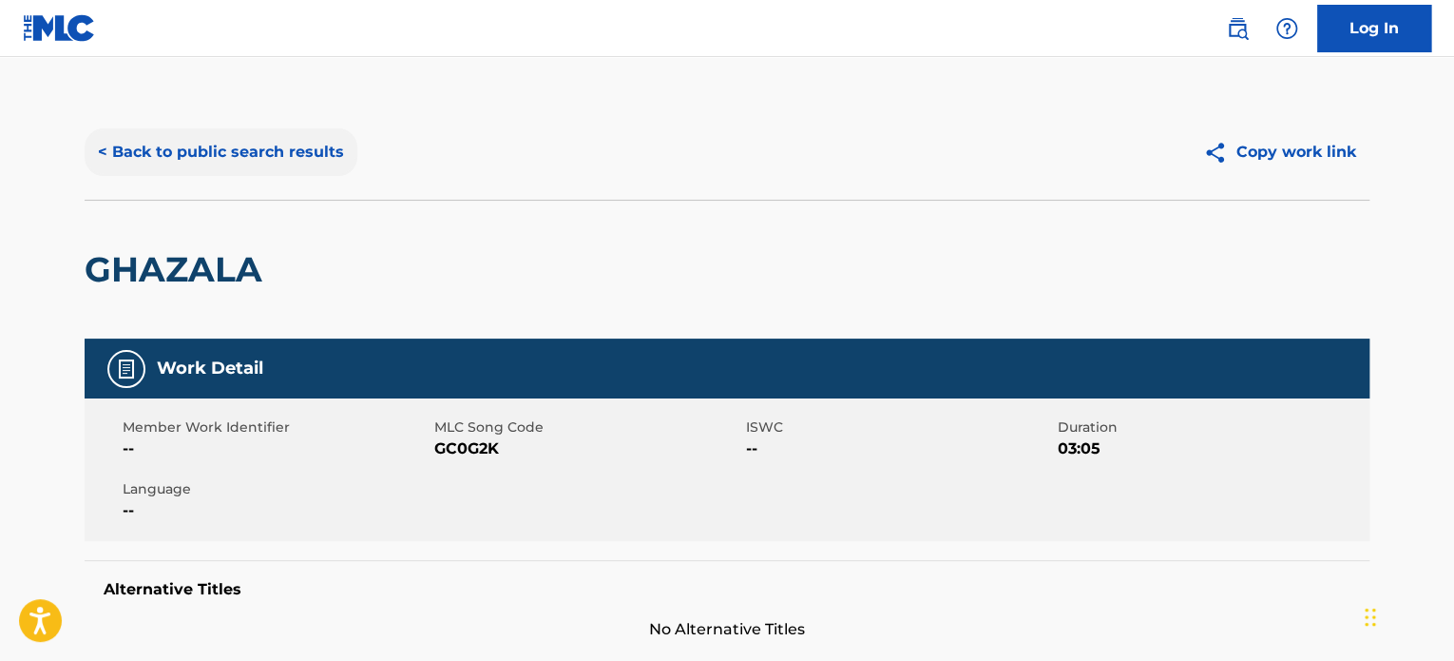
click at [306, 139] on button "< Back to public search results" at bounding box center [221, 152] width 273 height 48
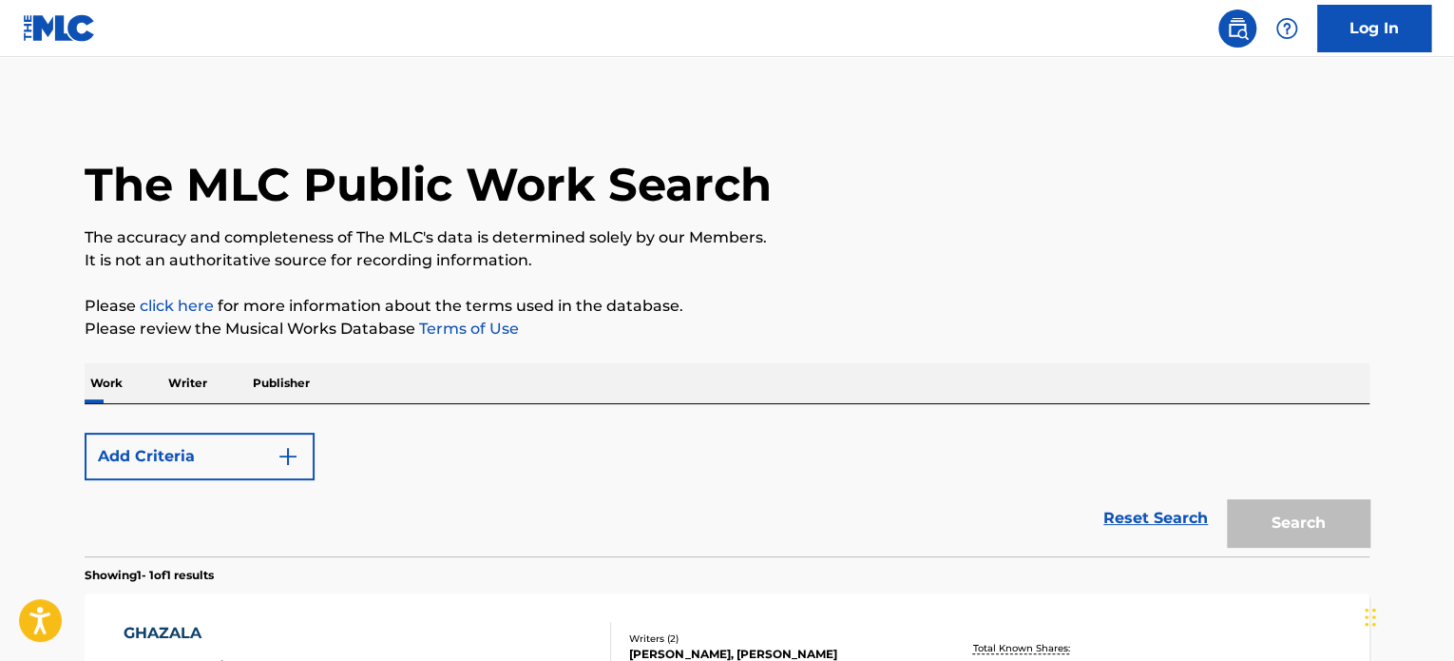
scroll to position [264, 0]
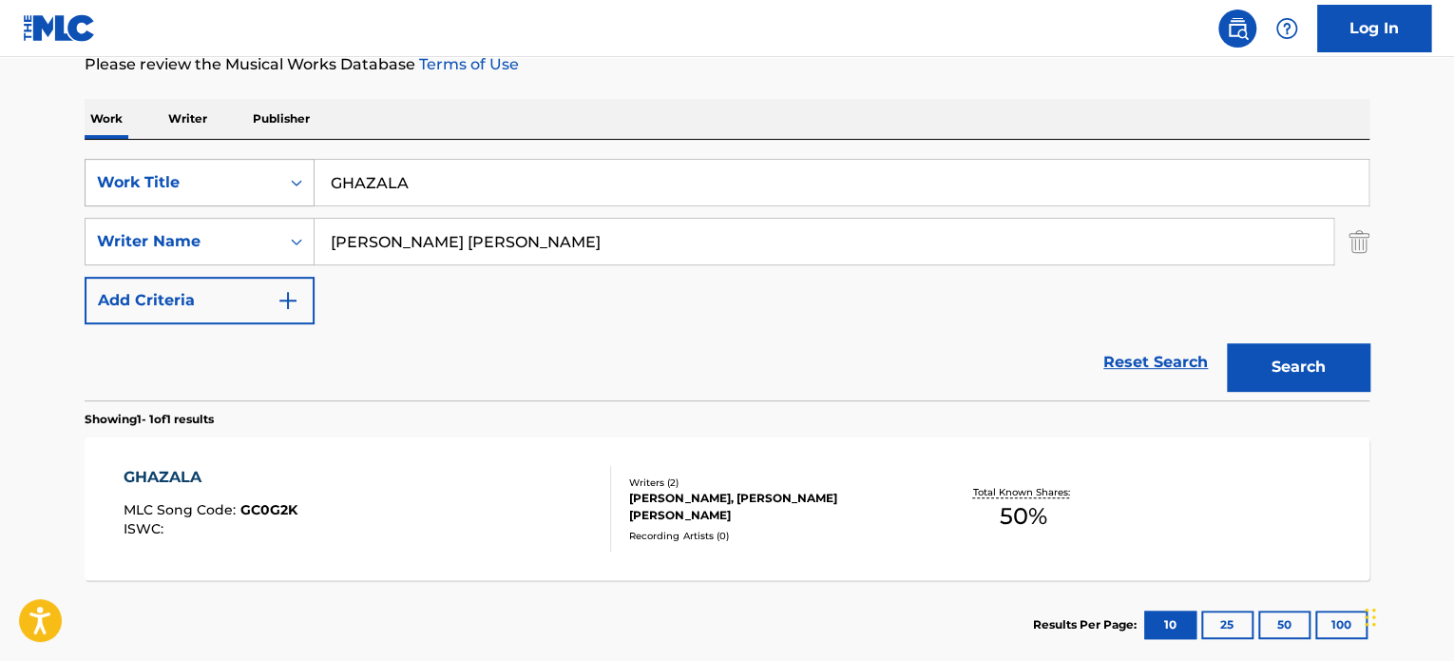
drag, startPoint x: 624, startPoint y: 171, endPoint x: 116, endPoint y: 173, distance: 507.6
click at [122, 173] on div "SearchWithCriteria9e0b373b-aab5-4f72-8c14-e9bd1ec55dec Work Title GHAZALA" at bounding box center [727, 183] width 1285 height 48
paste input "FASHION SUMMER PROMO"
type input "FASHION SUMMER PROMO"
drag, startPoint x: 639, startPoint y: 249, endPoint x: 0, endPoint y: 357, distance: 647.9
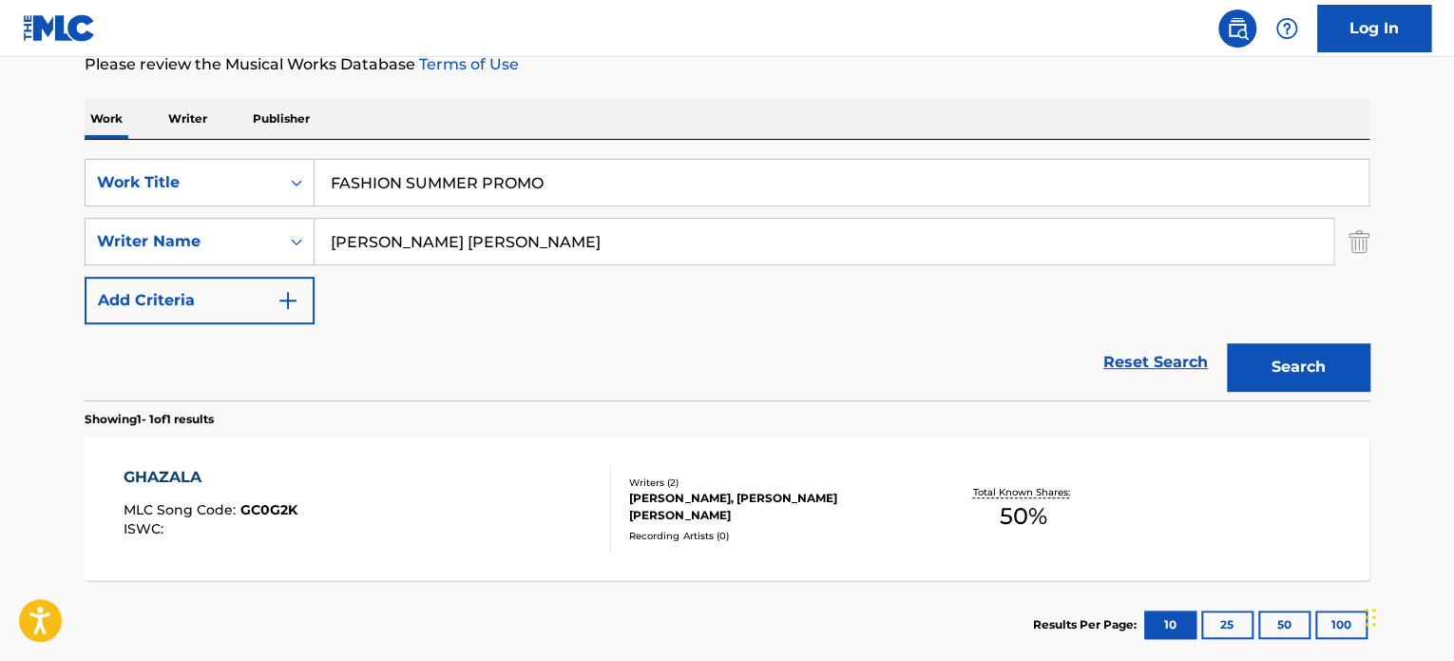
click at [0, 330] on main "The MLC Public Work Search The accuracy and completeness of The MLC's data is d…" at bounding box center [727, 236] width 1454 height 886
paste input "VITAL SHKRABA"
type input "VITAL SHKRABA"
click at [1227, 343] on button "Search" at bounding box center [1298, 367] width 143 height 48
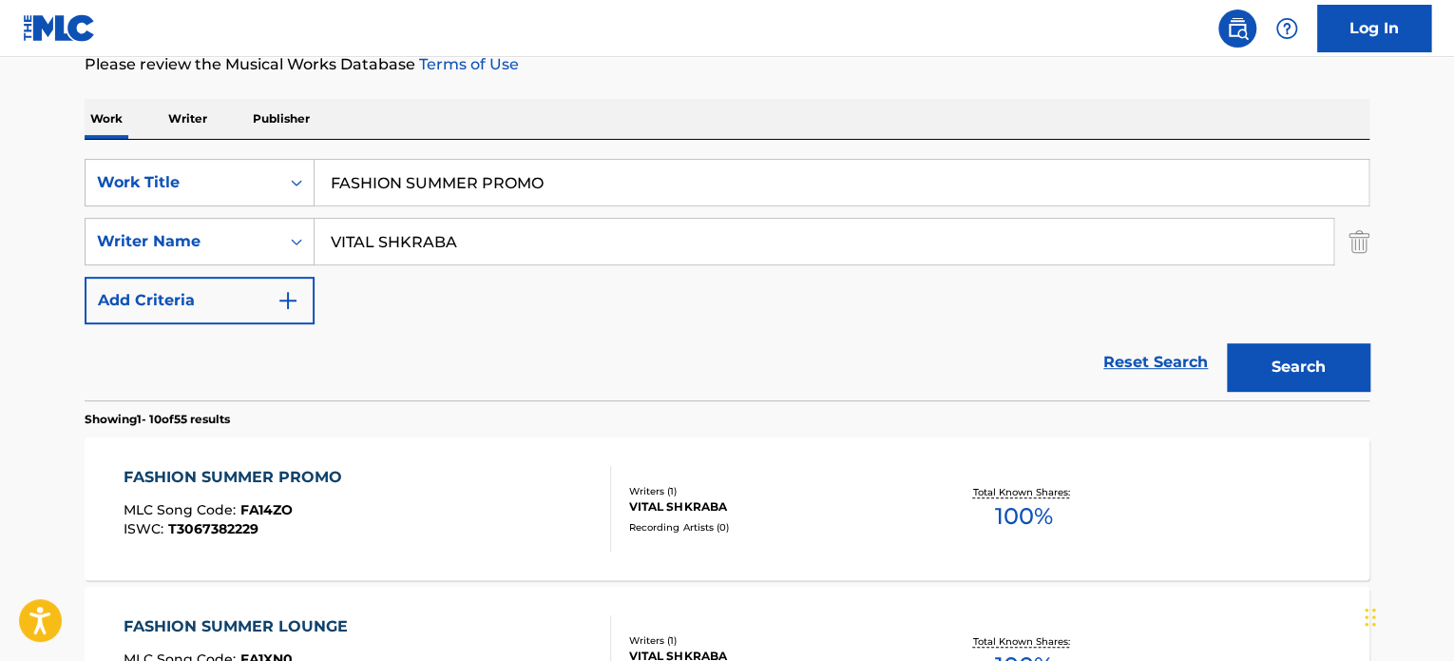
scroll to position [582, 0]
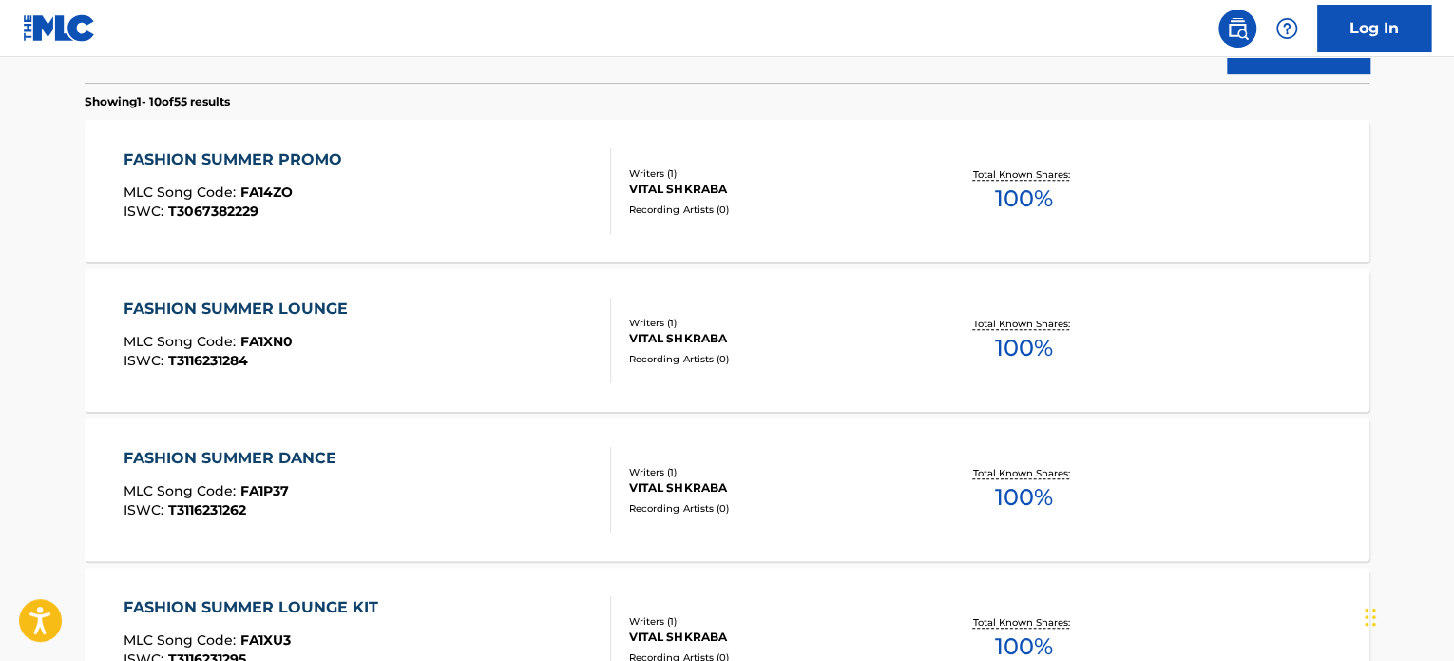
click at [536, 191] on div "FASHION SUMMER PROMO MLC Song Code : FA14ZO ISWC : T3067382229" at bounding box center [368, 191] width 489 height 86
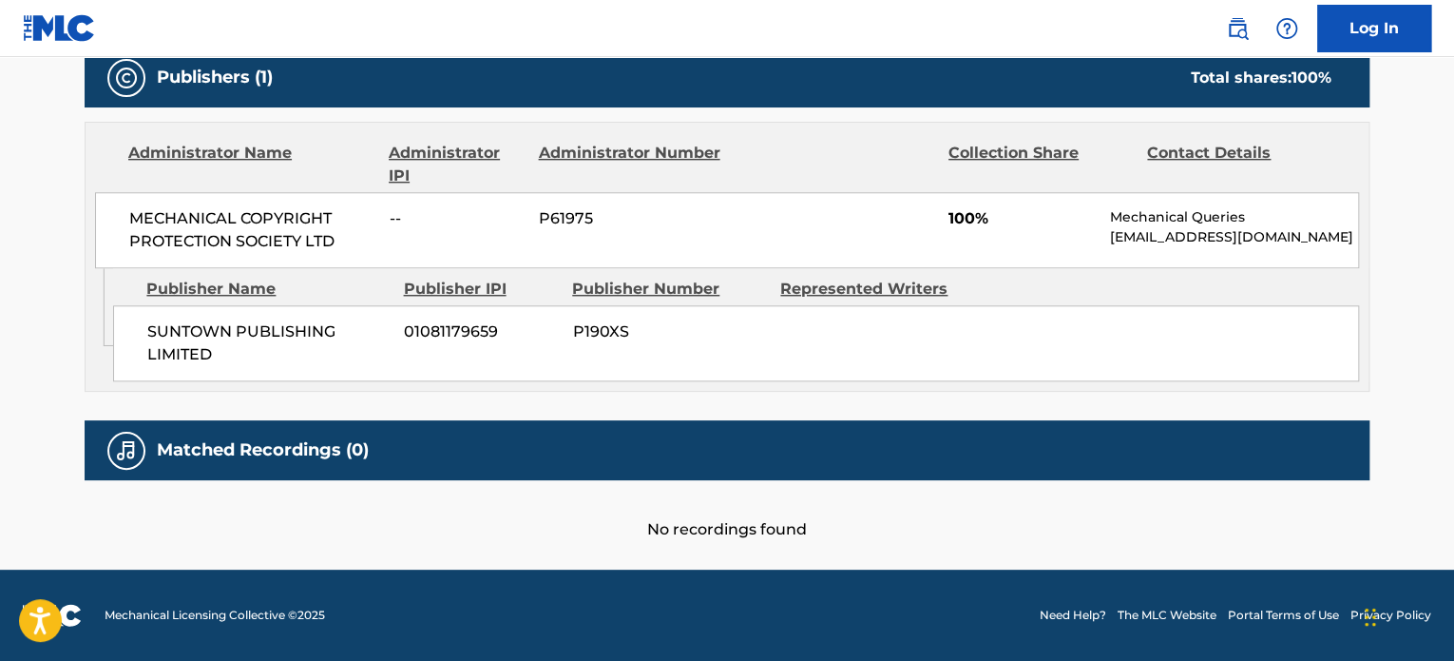
scroll to position [852, 0]
